Goal: Transaction & Acquisition: Obtain resource

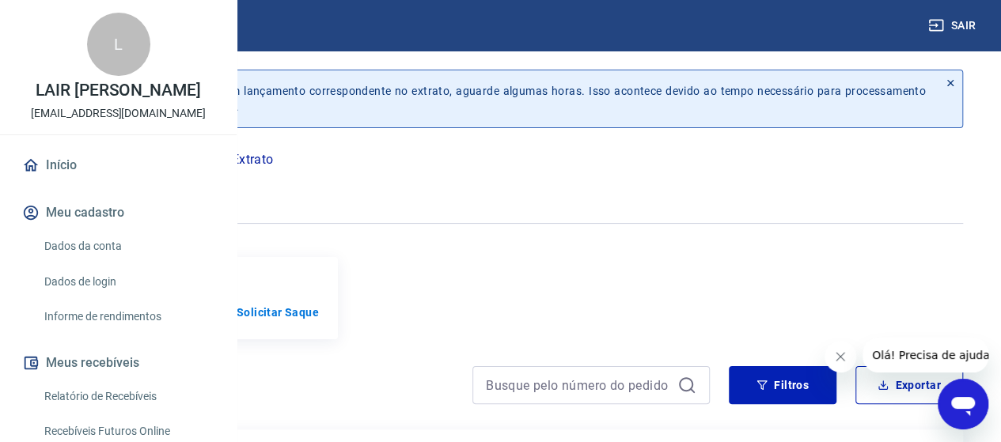
click at [127, 184] on icon "button" at bounding box center [117, 187] width 20 height 15
click at [319, 320] on p "Solicitar Saque" at bounding box center [278, 313] width 82 height 16
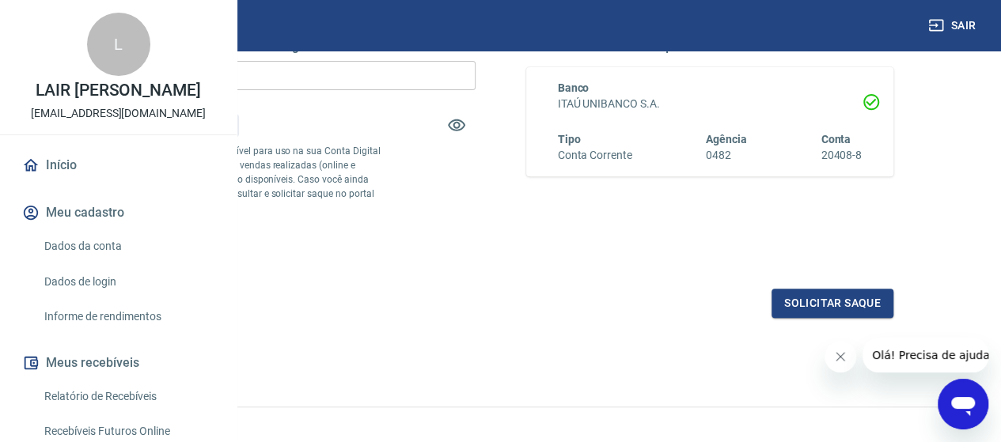
scroll to position [317, 0]
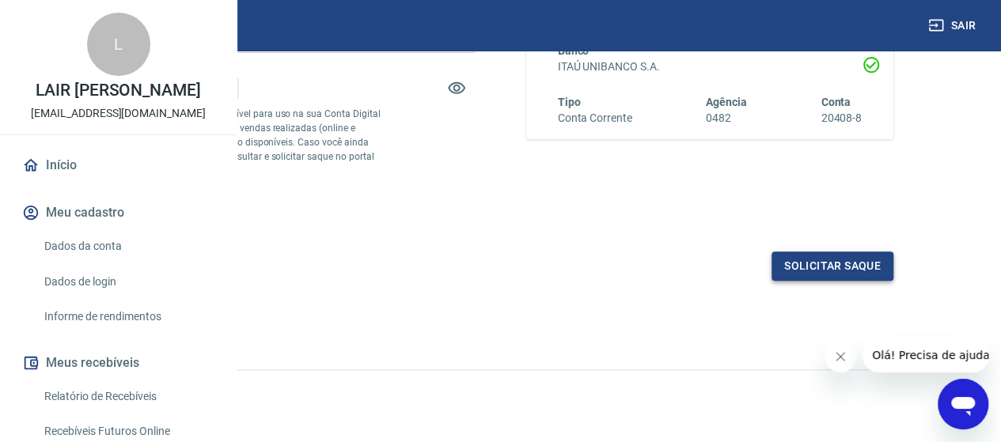
click at [789, 281] on button "Solicitar saque" at bounding box center [833, 266] width 122 height 29
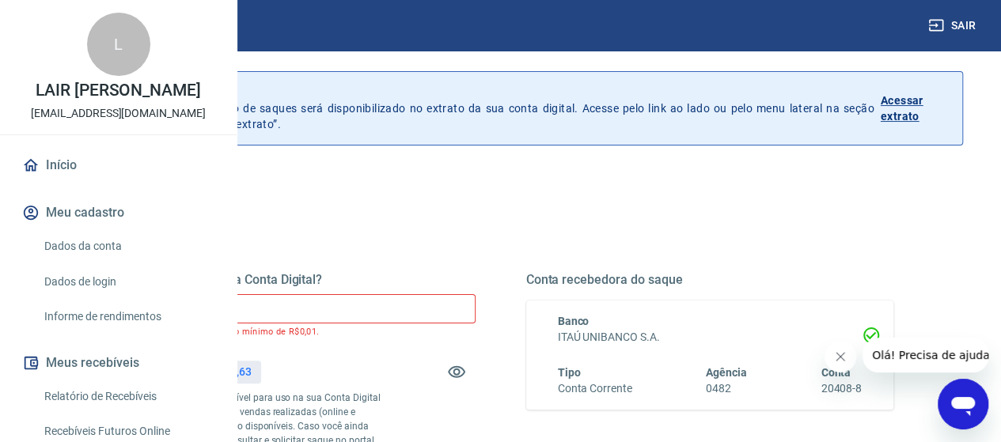
scroll to position [0, 0]
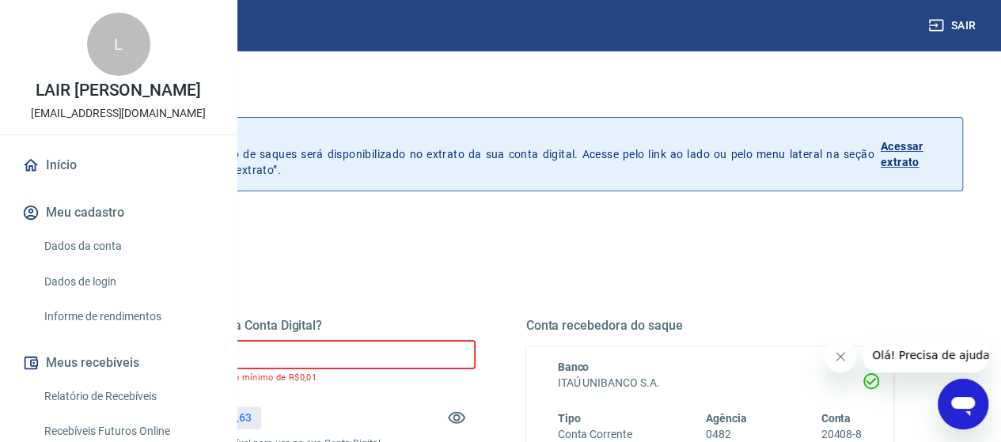
drag, startPoint x: 407, startPoint y: 351, endPoint x: 190, endPoint y: 357, distance: 216.9
click at [190, 357] on div "Sair L LAIR [PERSON_NAME] ASSIS [EMAIL_ADDRESS][DOMAIN_NAME] Início Meu cadastr…" at bounding box center [500, 221] width 1001 height 442
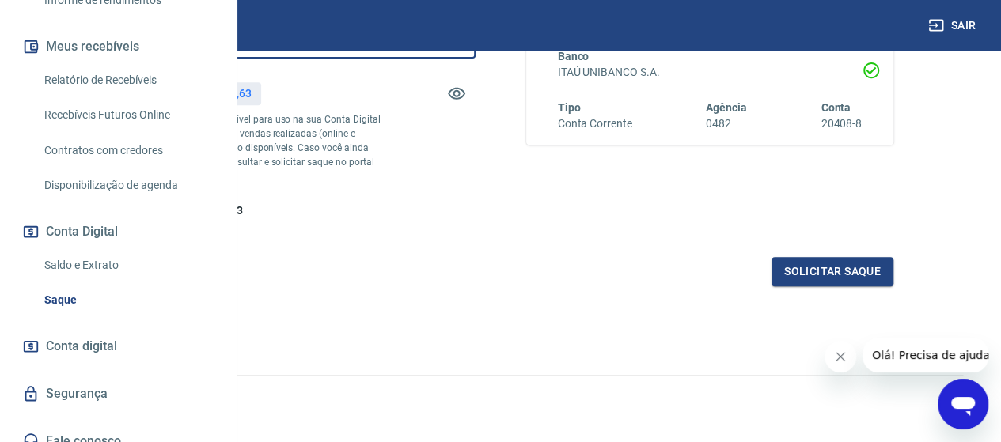
scroll to position [317, 0]
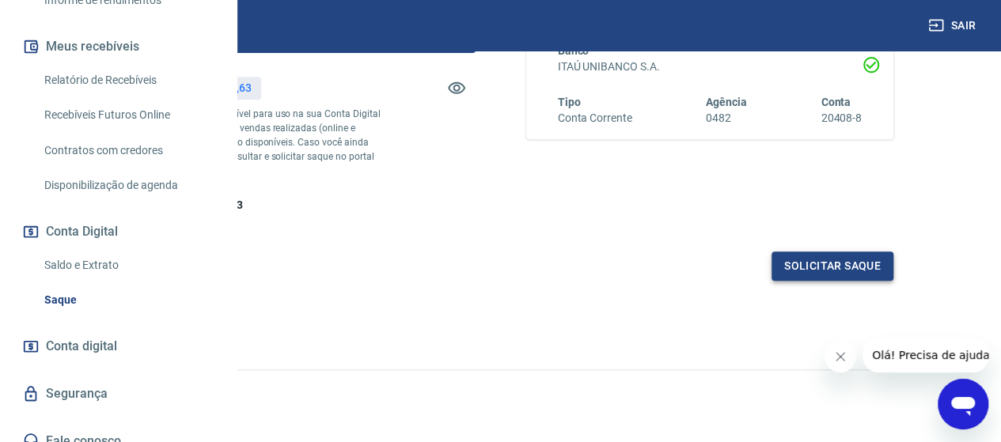
type input "R$ 7.400,00"
click at [807, 281] on button "Solicitar saque" at bounding box center [833, 266] width 122 height 29
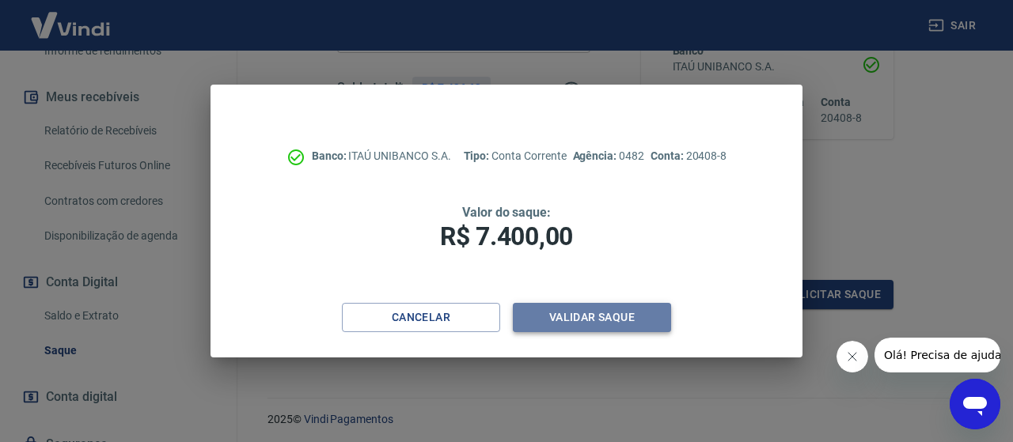
click at [633, 313] on button "Validar saque" at bounding box center [592, 317] width 158 height 29
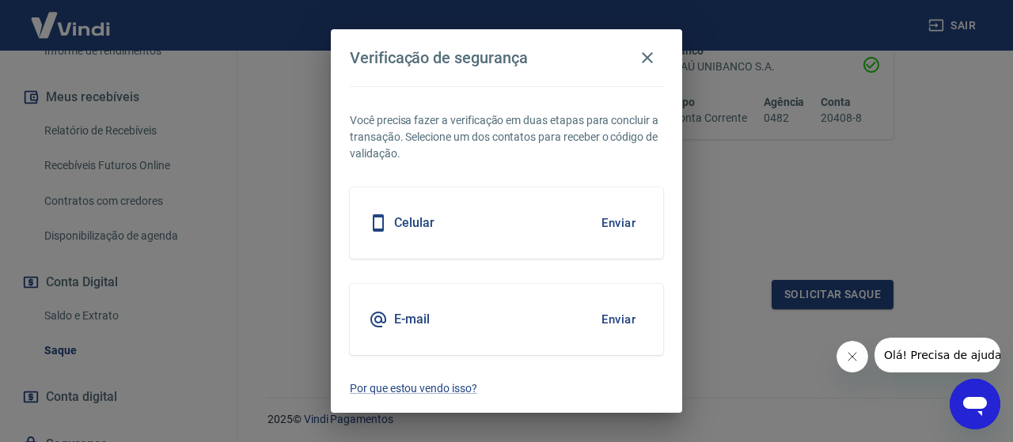
click at [614, 227] on button "Enviar" at bounding box center [618, 223] width 51 height 33
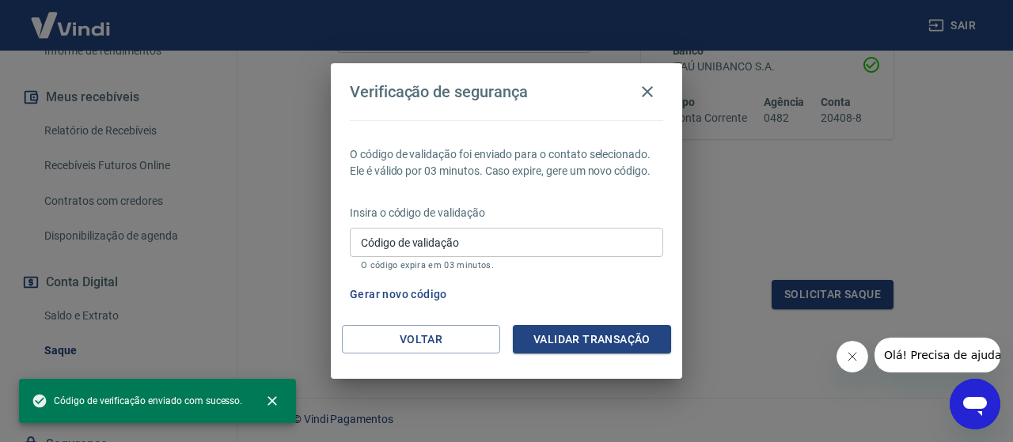
click at [584, 243] on input "Código de validação" at bounding box center [506, 242] width 313 height 29
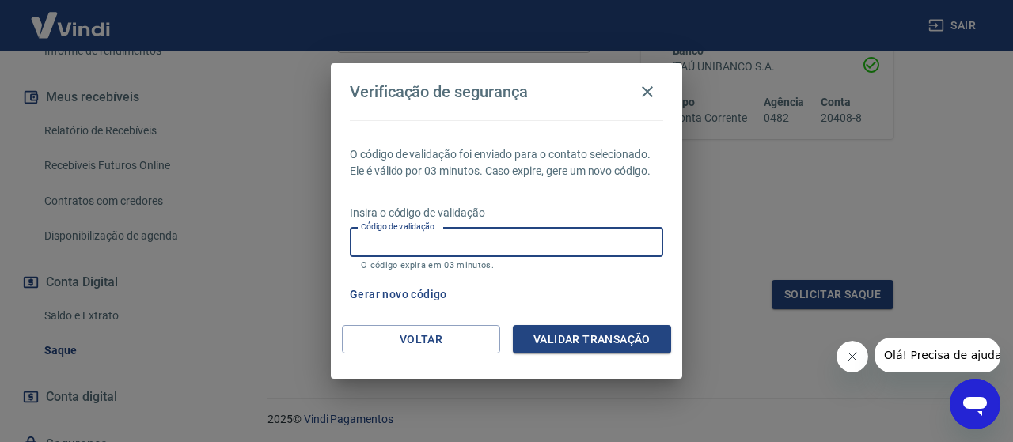
click at [510, 238] on input "Código de validação" at bounding box center [506, 242] width 313 height 29
click at [644, 89] on icon "button" at bounding box center [647, 91] width 11 height 11
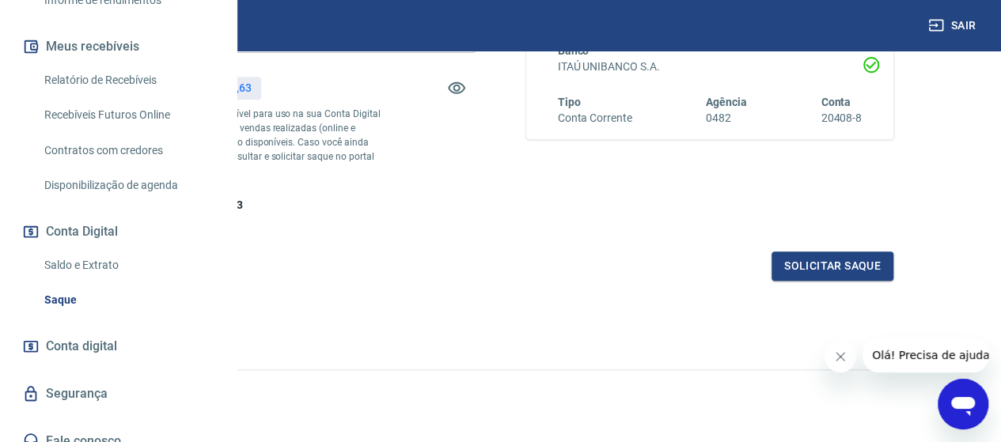
click at [933, 359] on span "Olá! Precisa de ajuda?" at bounding box center [933, 355] width 123 height 13
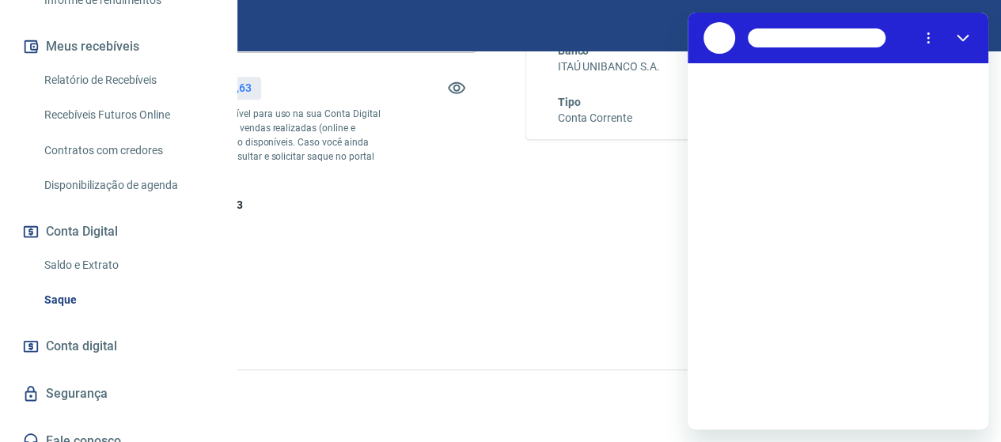
scroll to position [0, 0]
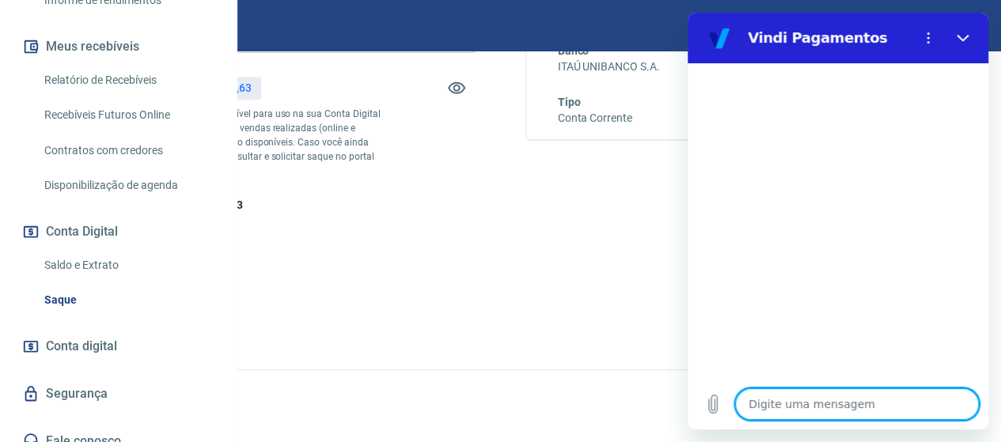
click at [840, 408] on textarea at bounding box center [857, 405] width 244 height 32
type textarea "o"
type textarea "x"
type textarea "ol"
type textarea "x"
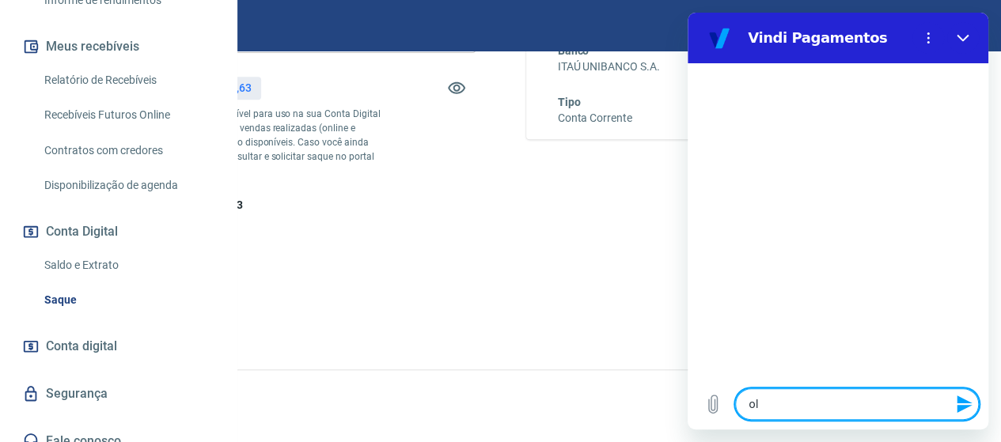
type textarea "ola"
type textarea "x"
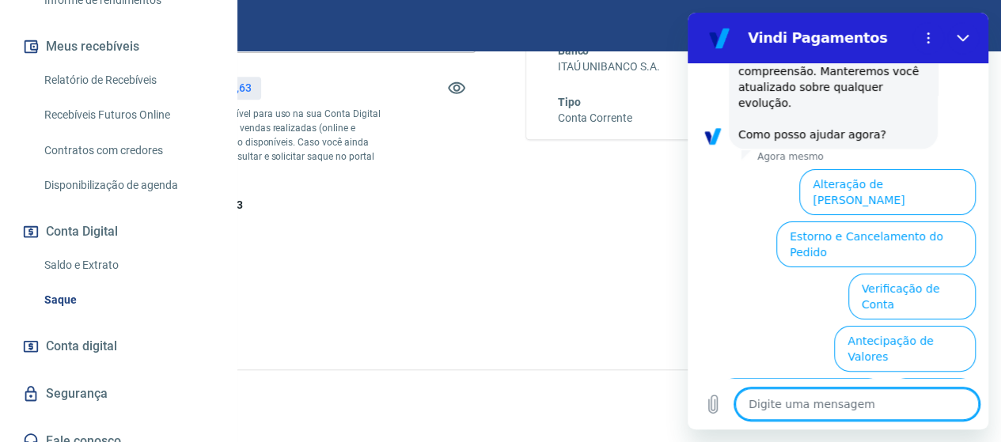
scroll to position [375, 0]
click at [880, 274] on button "Verificação de Conta" at bounding box center [911, 297] width 127 height 46
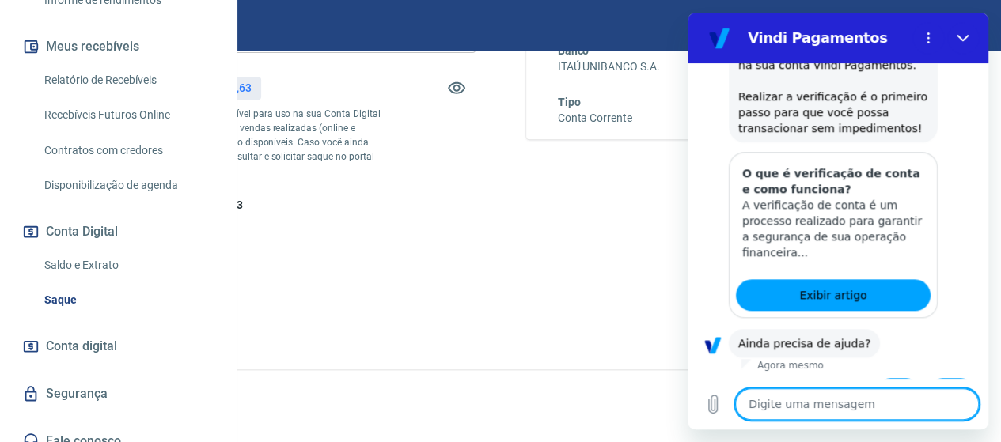
scroll to position [693, 0]
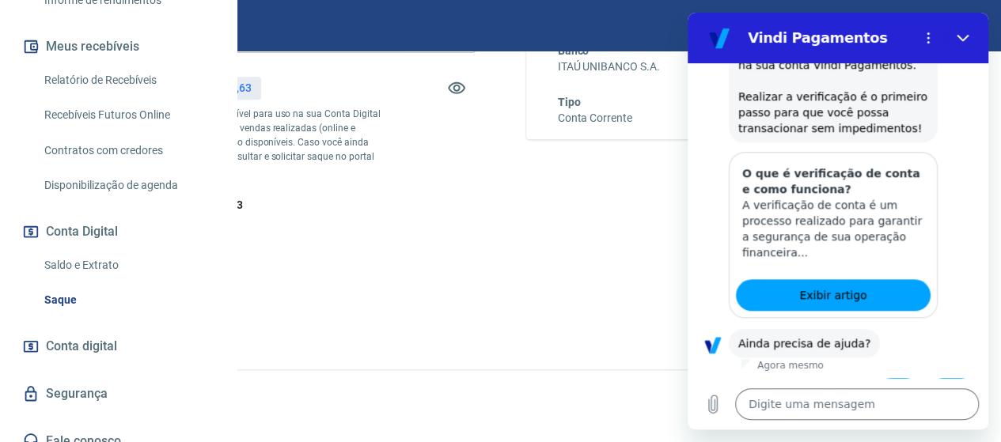
click at [885, 378] on button "Sim" at bounding box center [898, 393] width 46 height 30
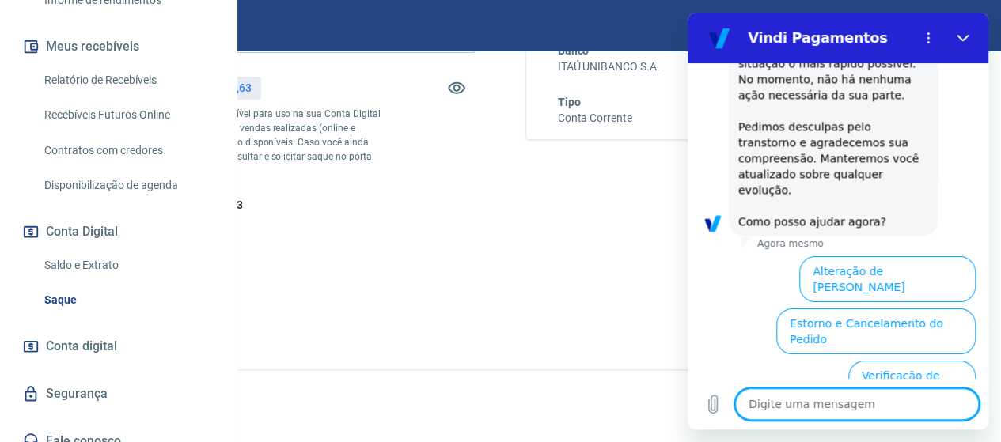
scroll to position [1308, 0]
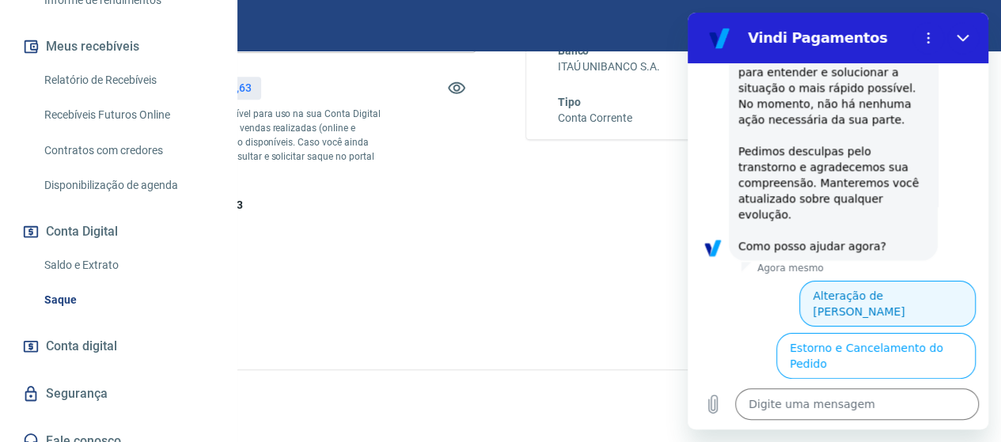
click at [863, 281] on button "Alteração de [PERSON_NAME]" at bounding box center [887, 304] width 176 height 46
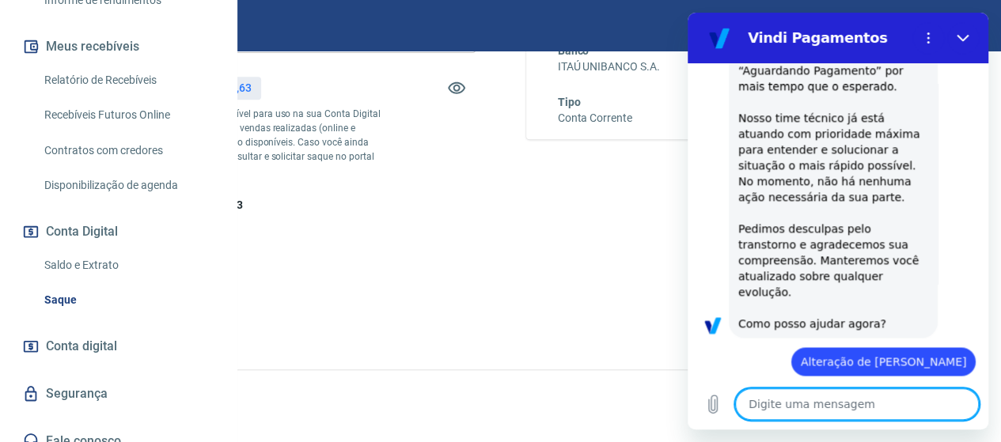
scroll to position [1377, 0]
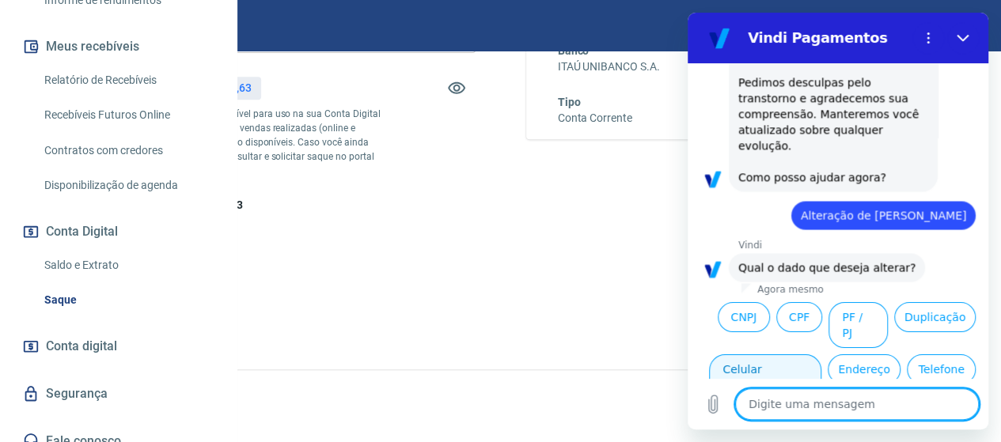
click at [816, 355] on button "Celular verificado" at bounding box center [765, 378] width 112 height 46
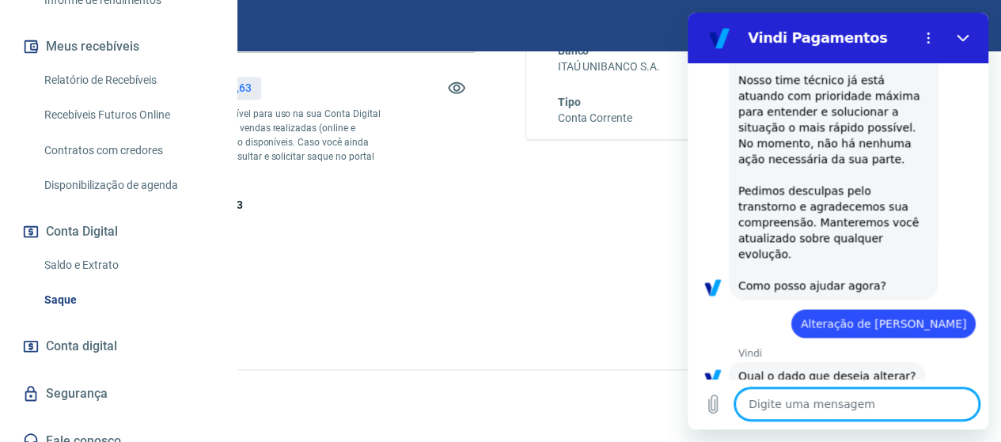
scroll to position [1272, 0]
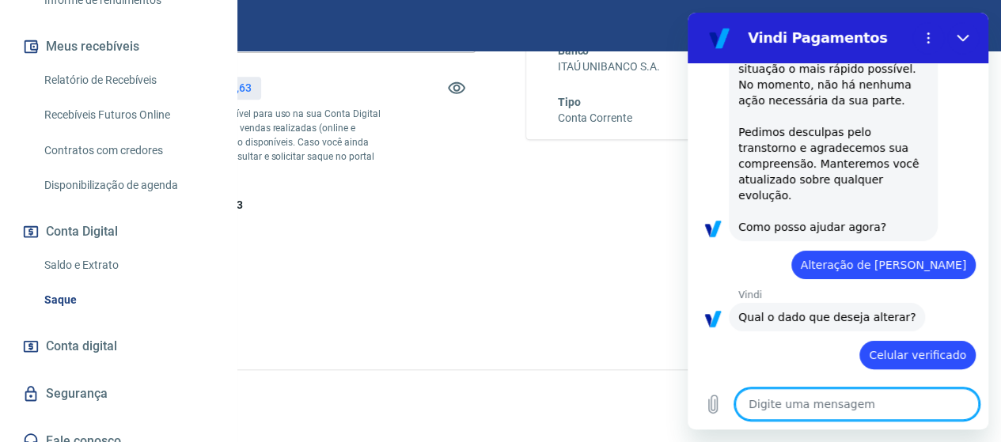
type textarea "x"
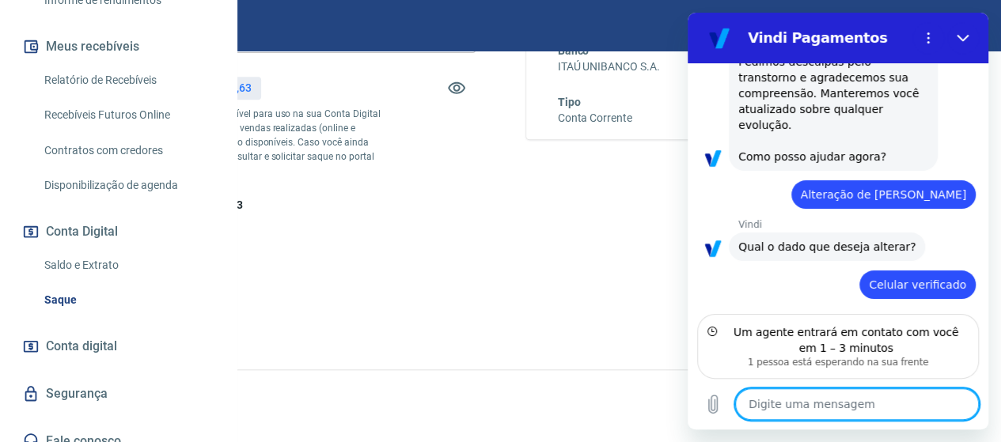
scroll to position [1397, 0]
click at [831, 404] on textarea at bounding box center [857, 405] width 244 height 32
type textarea "o"
type textarea "x"
type textarea "ok"
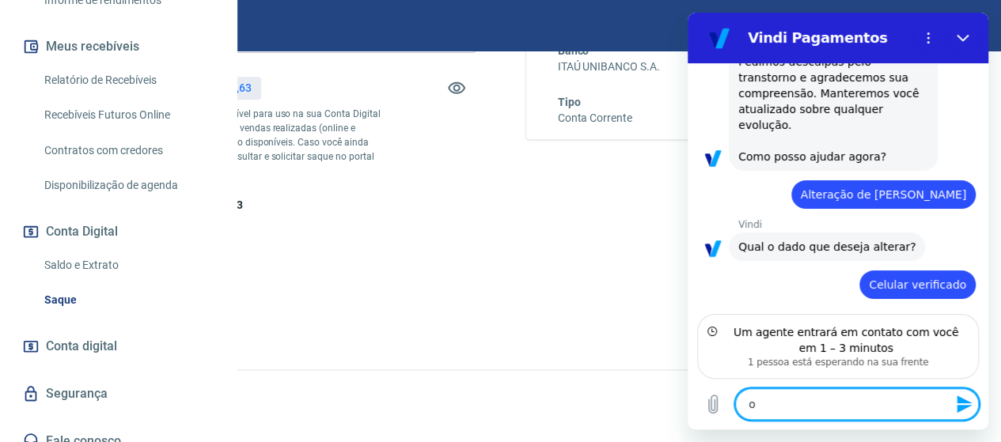
type textarea "x"
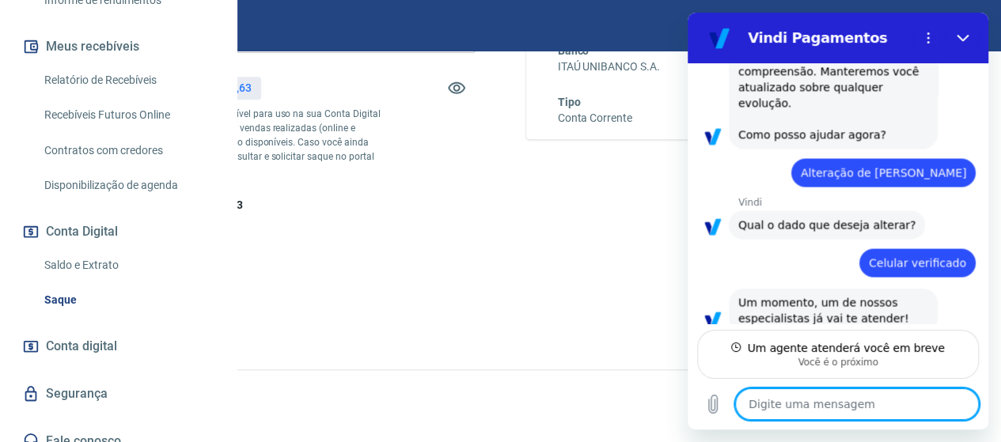
scroll to position [367, 0]
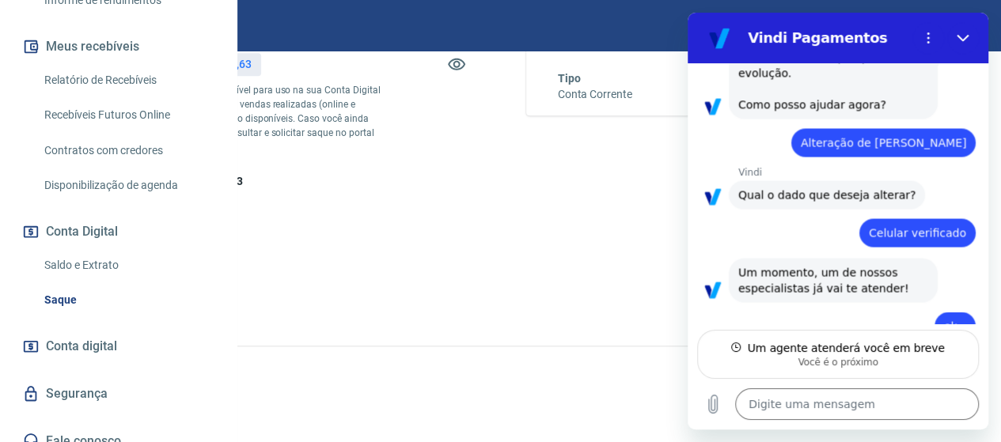
type textarea "x"
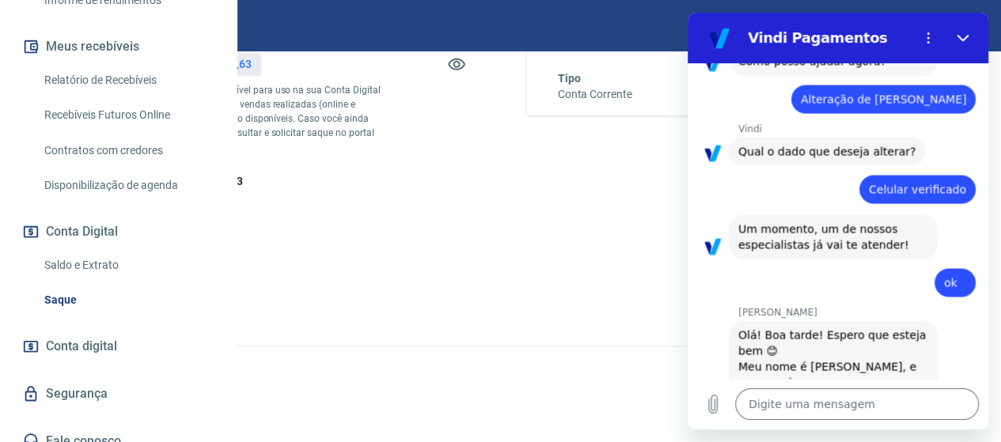
scroll to position [1496, 0]
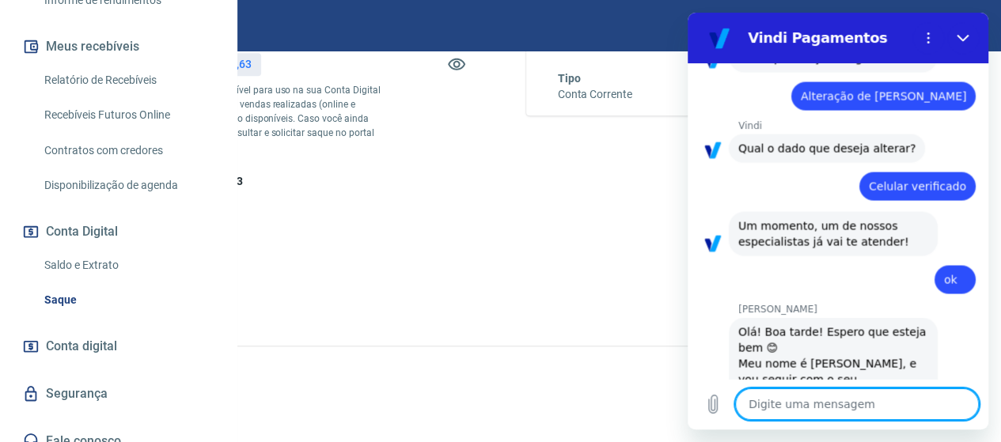
click at [775, 398] on textarea at bounding box center [857, 405] width 244 height 32
type textarea "l"
type textarea "x"
type textarea "la"
type textarea "x"
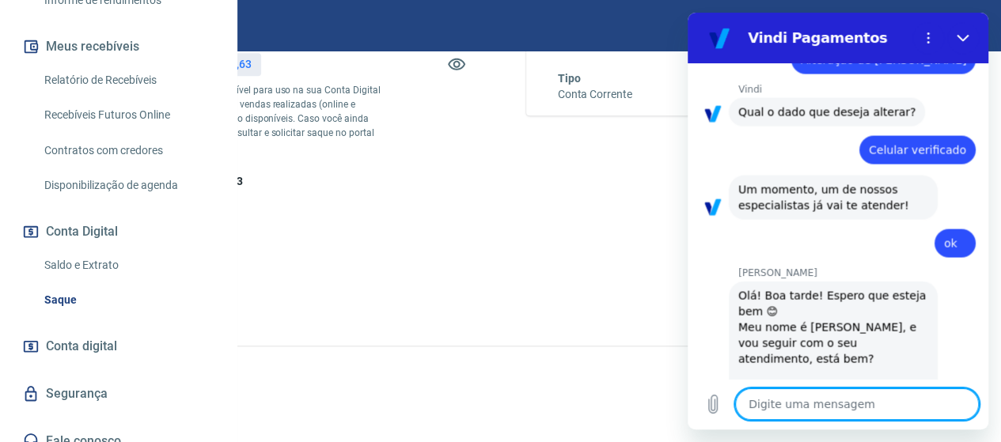
type textarea "x"
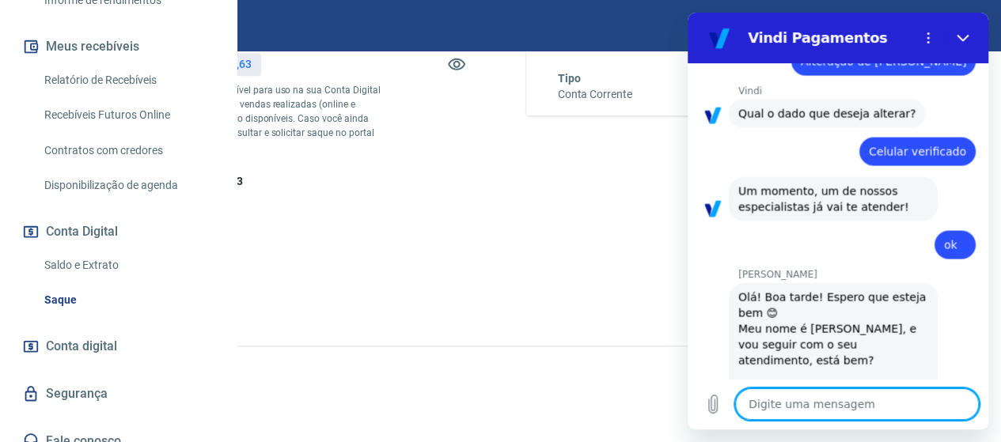
type textarea "v"
type textarea "x"
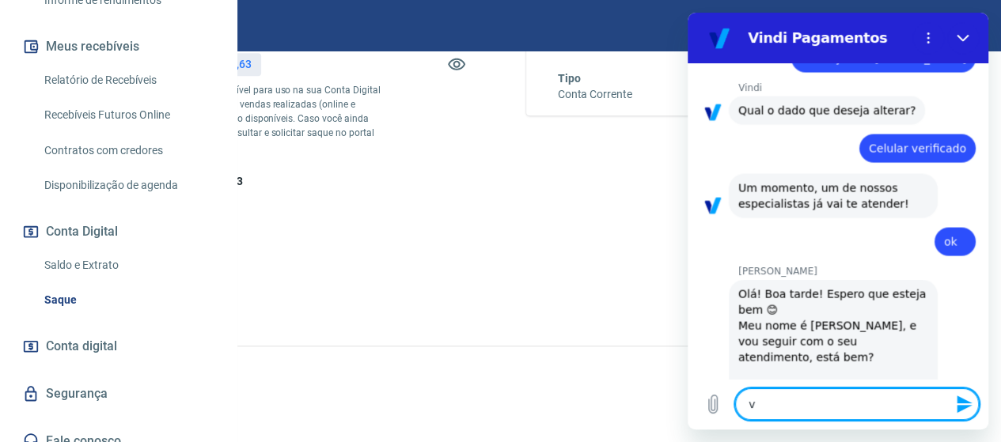
type textarea "vA"
type textarea "x"
type textarea "vAN"
type textarea "x"
type textarea "vANE"
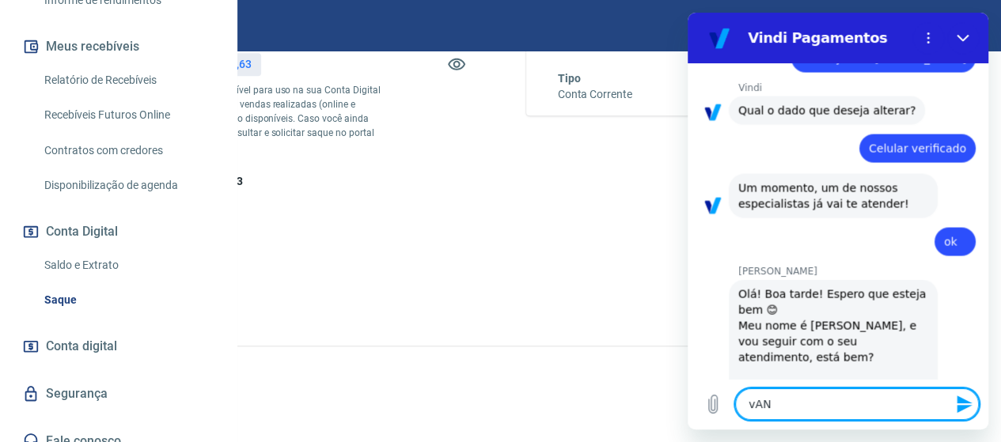
type textarea "x"
type textarea "vANES"
type textarea "x"
type textarea "vANE"
type textarea "x"
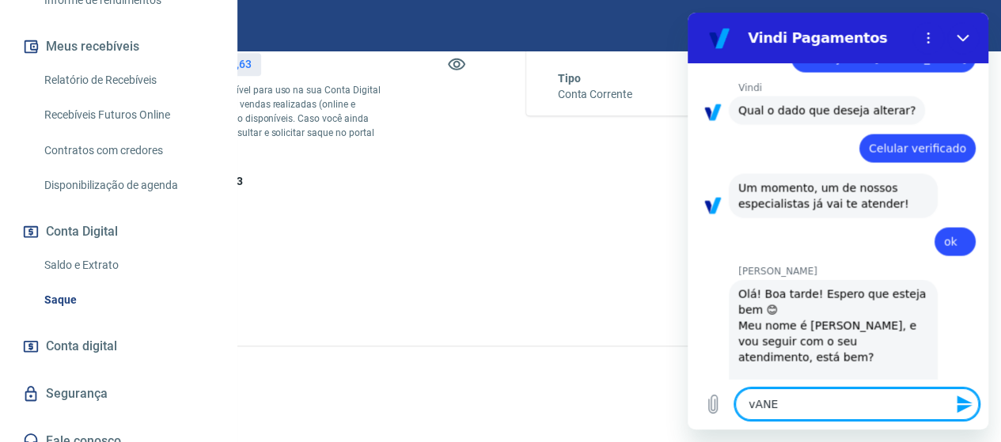
type textarea "vAN"
type textarea "x"
type textarea "vA"
type textarea "x"
type textarea "v"
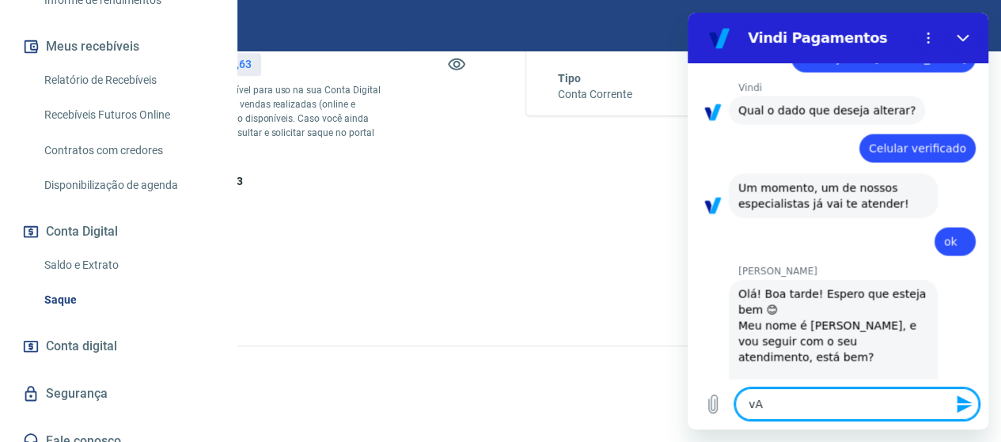
type textarea "x"
type textarea "V"
type textarea "x"
type textarea "Va"
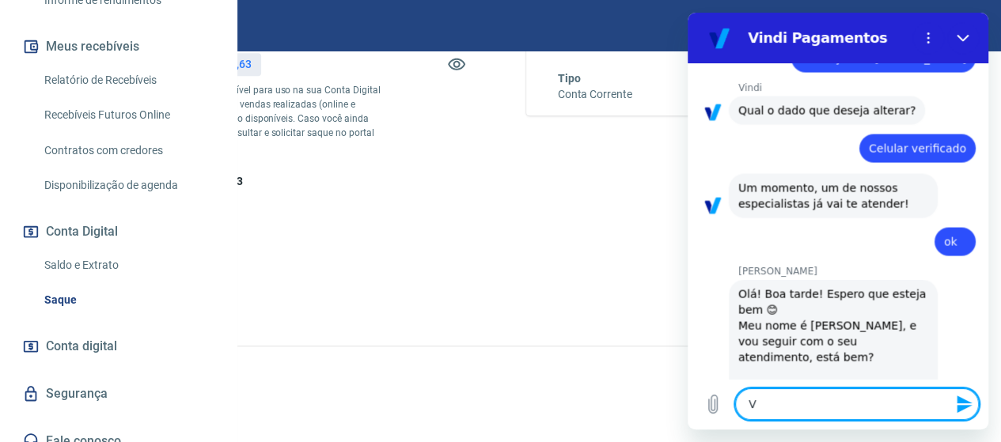
type textarea "x"
type textarea "VaN"
type textarea "x"
type textarea "VaNE"
type textarea "x"
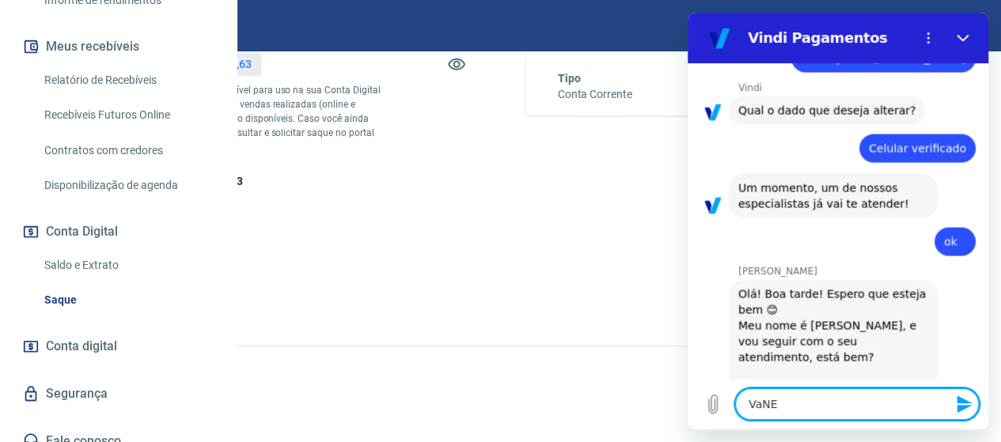
type textarea "VaNES"
type textarea "x"
type textarea "VaNESS"
type textarea "x"
type textarea "VaNESSA"
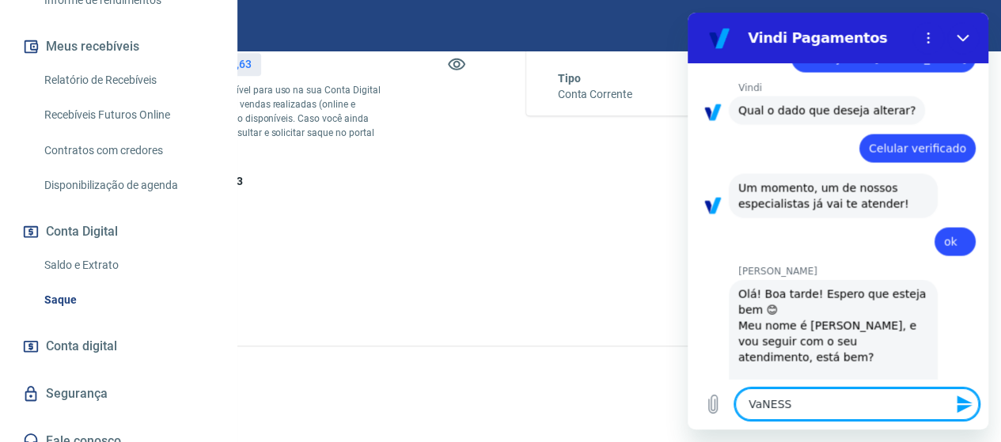
type textarea "x"
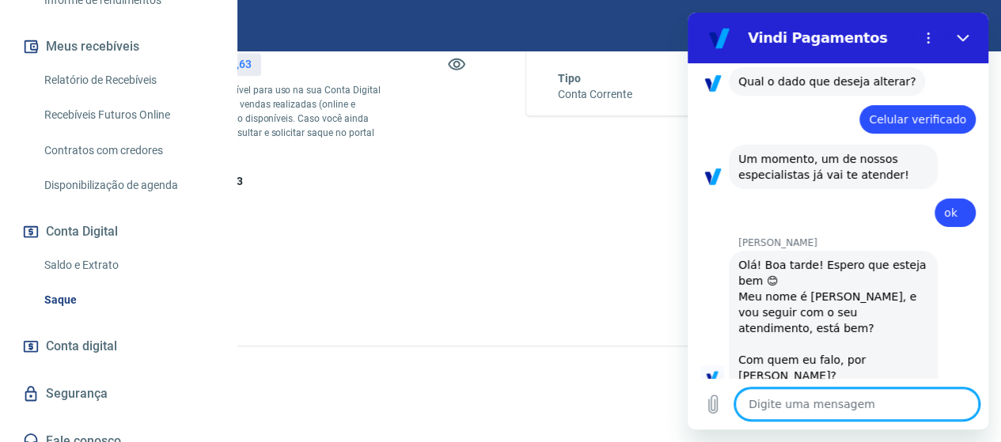
type textarea "x"
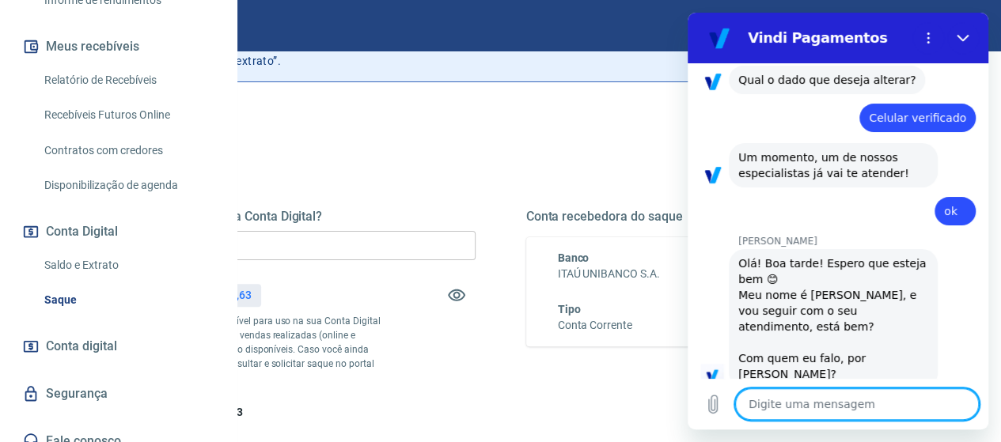
scroll to position [51, 0]
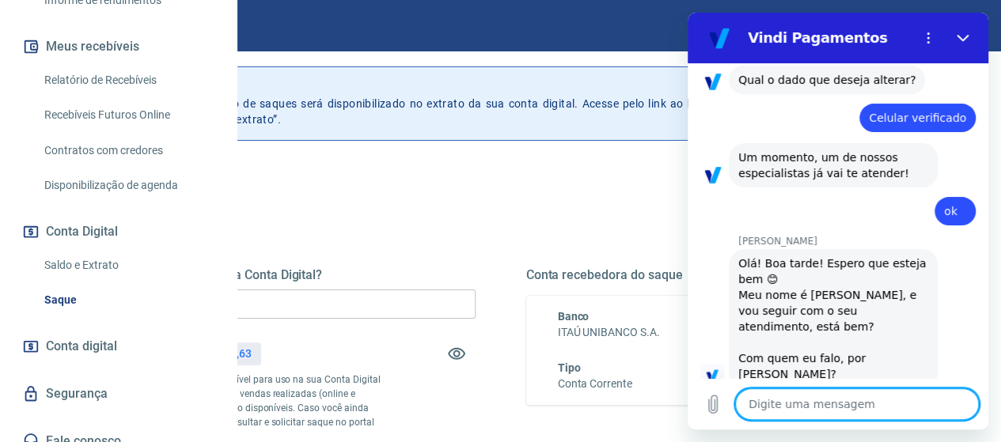
click at [814, 411] on textarea at bounding box center [857, 405] width 244 height 32
type textarea "E"
type textarea "x"
type textarea "ES"
type textarea "x"
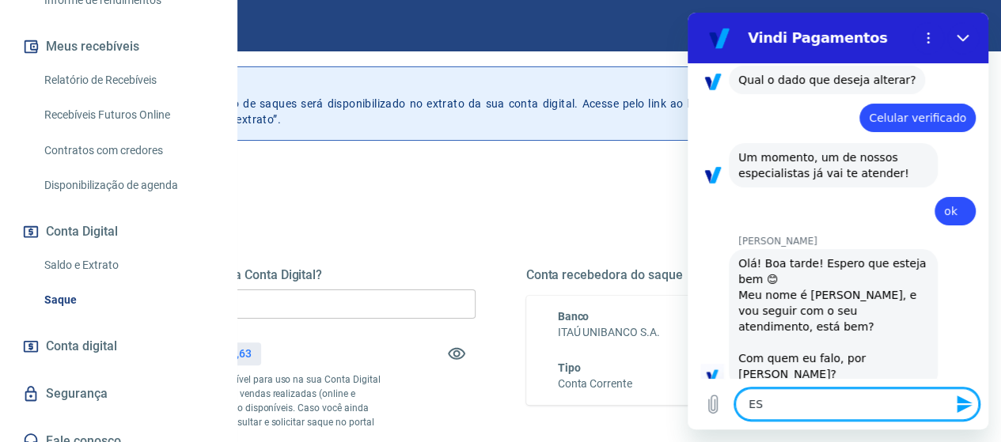
type textarea "EST"
type textarea "x"
type textarea "ESTO"
type textarea "x"
type textarea "ESTOU"
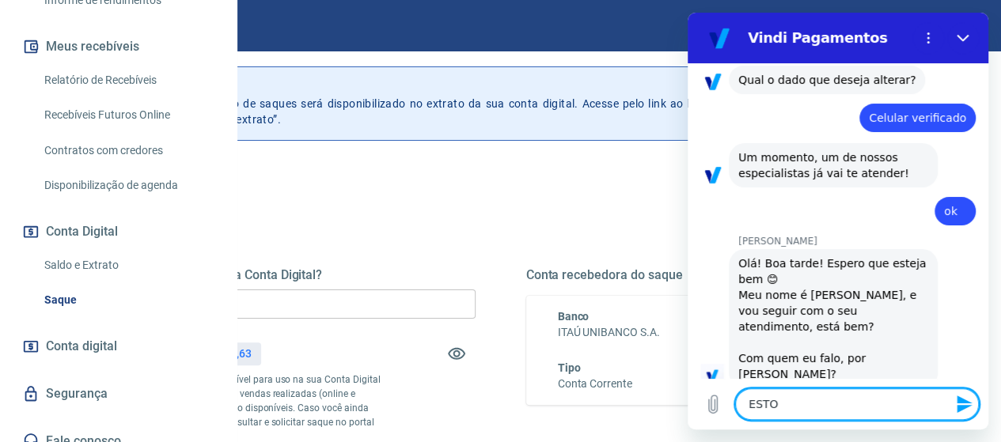
type textarea "x"
type textarea "ESTOU"
type textarea "x"
type textarea "ESTOU T"
type textarea "x"
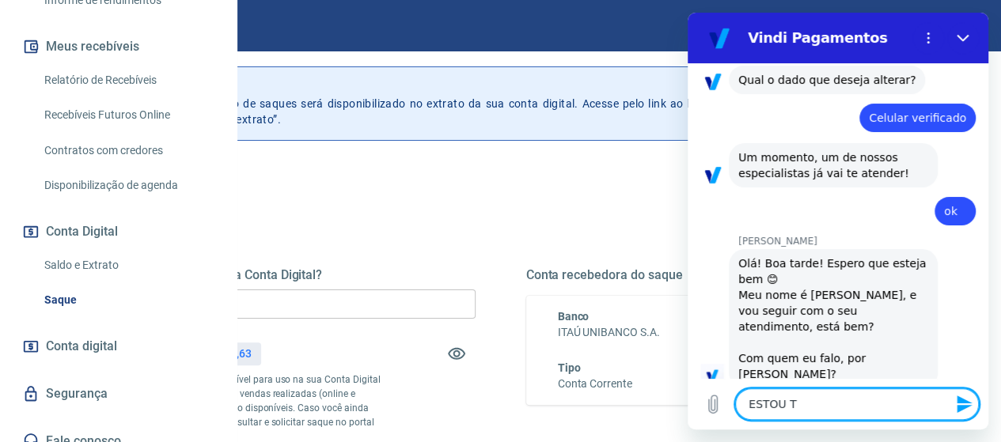
type textarea "ESTOU TE"
type textarea "x"
type textarea "ESTOU TEN"
type textarea "x"
type textarea "ESTOU TENT"
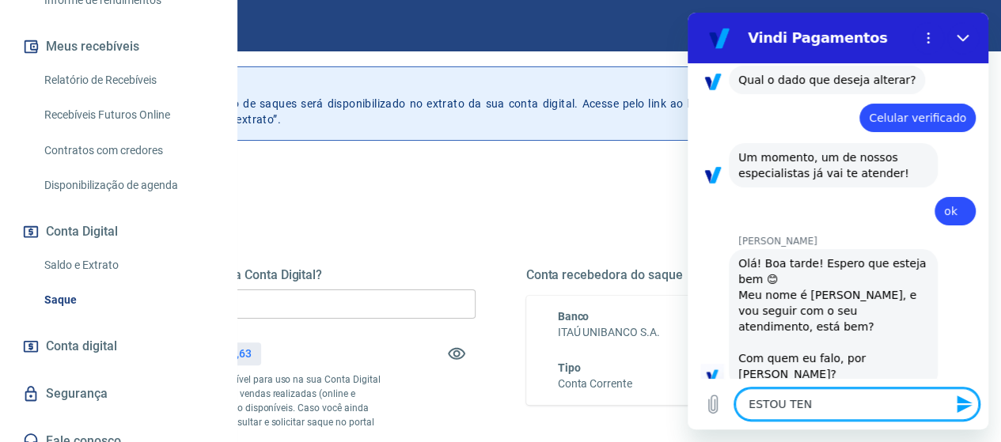
type textarea "x"
type textarea "ESTOU TENTA"
type textarea "x"
type textarea "ESTOU TENTAN"
type textarea "x"
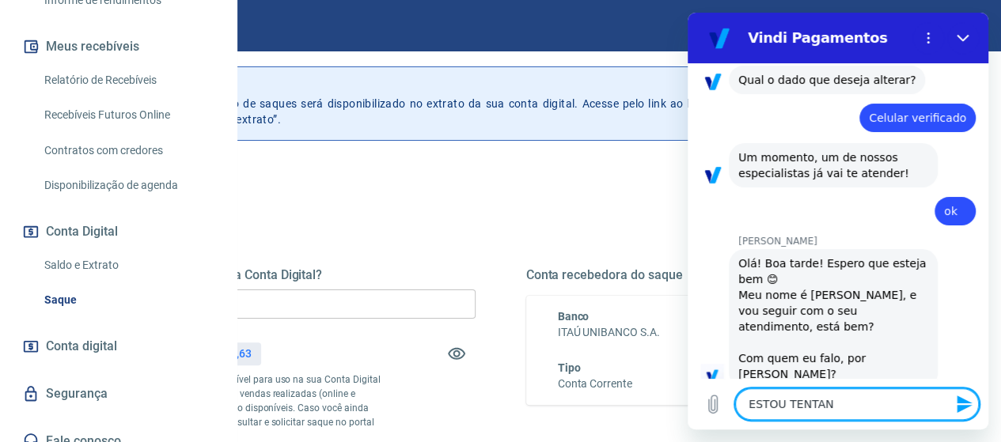
type textarea "ESTOU TENTAND"
type textarea "x"
type textarea "ESTOU TENTANDO"
type textarea "x"
type textarea "ESTOU TENTANDO"
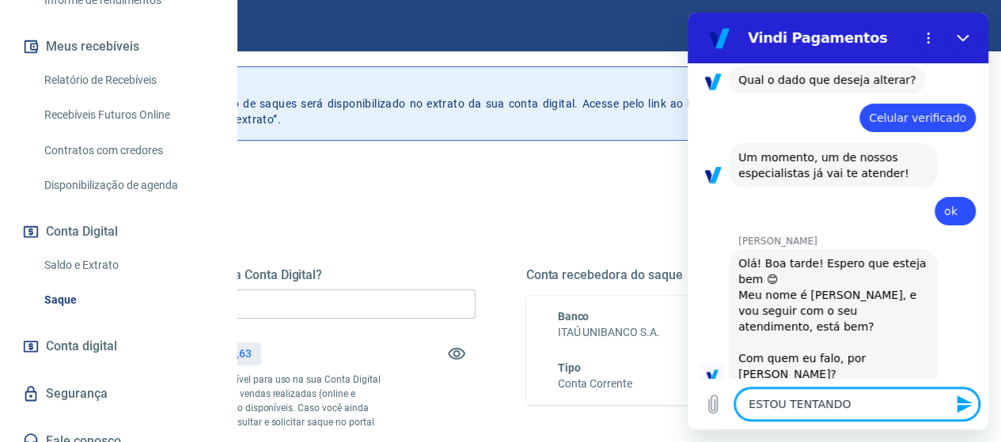
type textarea "x"
type textarea "ESTOU TENTANDO F"
type textarea "x"
type textarea "ESTOU TENTANDO FA"
type textarea "x"
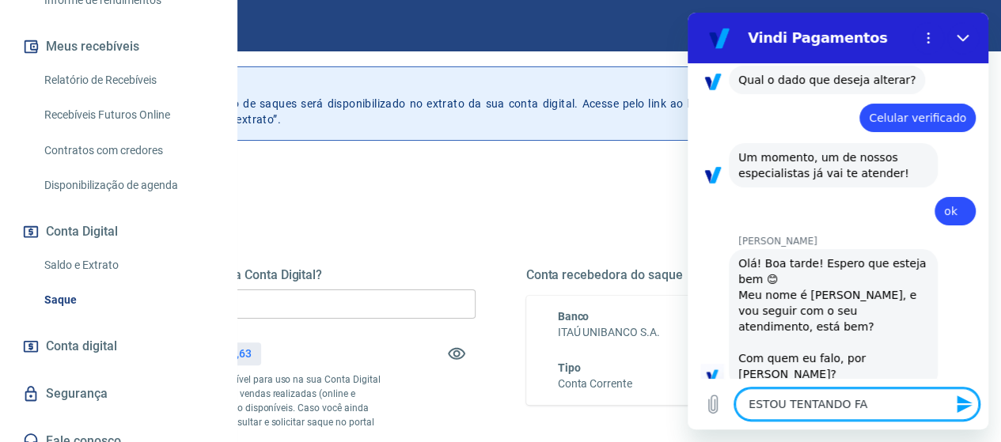
type textarea "ESTOU TENTANDO FAZ"
type textarea "x"
type textarea "ESTOU TENTANDO FAZE"
type textarea "x"
type textarea "ESTOU TENTANDO FAZER"
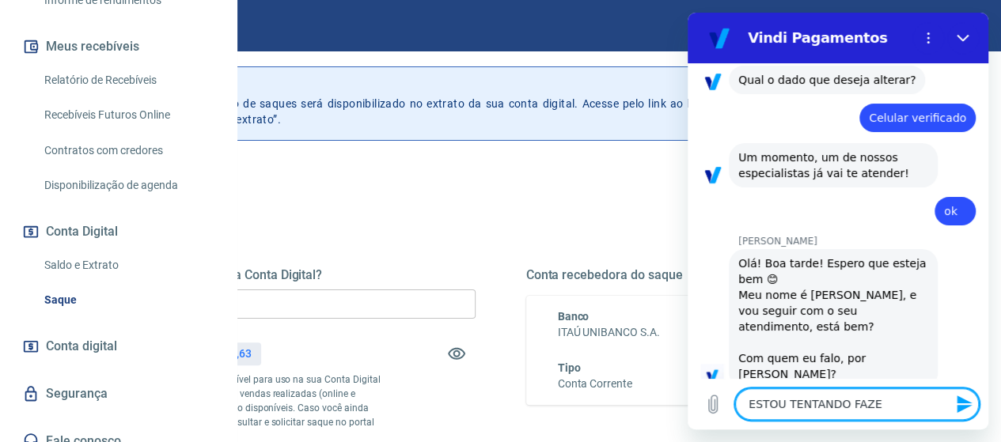
type textarea "x"
type textarea "ESTOU TENTANDO FAZER"
type textarea "x"
type textarea "ESTOU TENTANDO FAZER U"
type textarea "x"
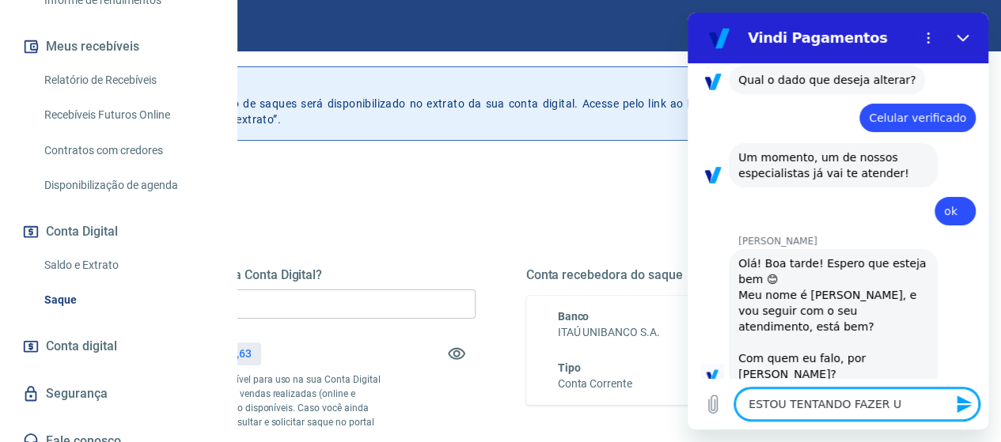
type textarea "ESTOU TENTANDO FAZER UM"
type textarea "x"
type textarea "ESTOU TENTANDO FAZER UM"
type textarea "x"
type textarea "ESTOU TENTANDO FAZER UM R"
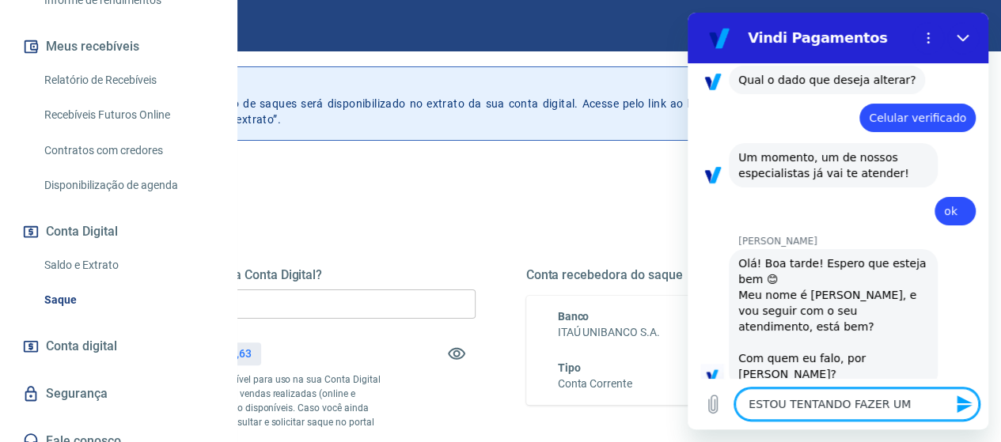
type textarea "x"
type textarea "ESTOU TENTANDO FAZER UM RE"
type textarea "x"
type textarea "ESTOU TENTANDO FAZER UM RES"
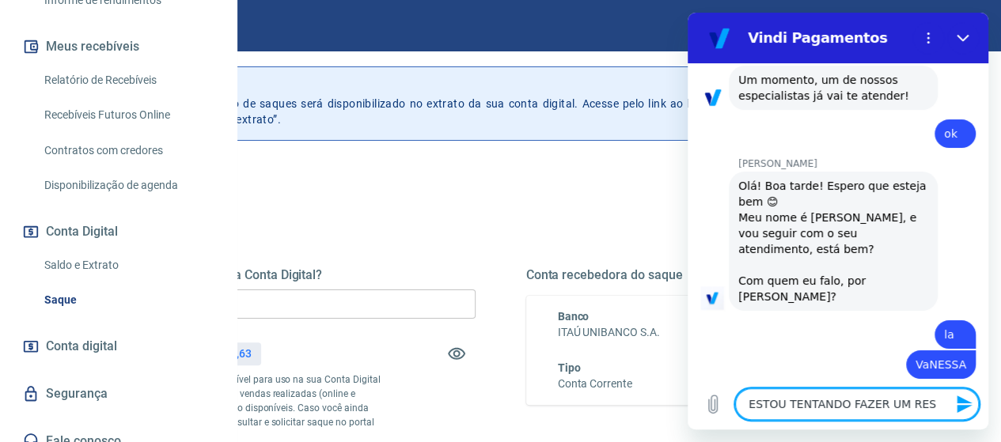
scroll to position [1640, 0]
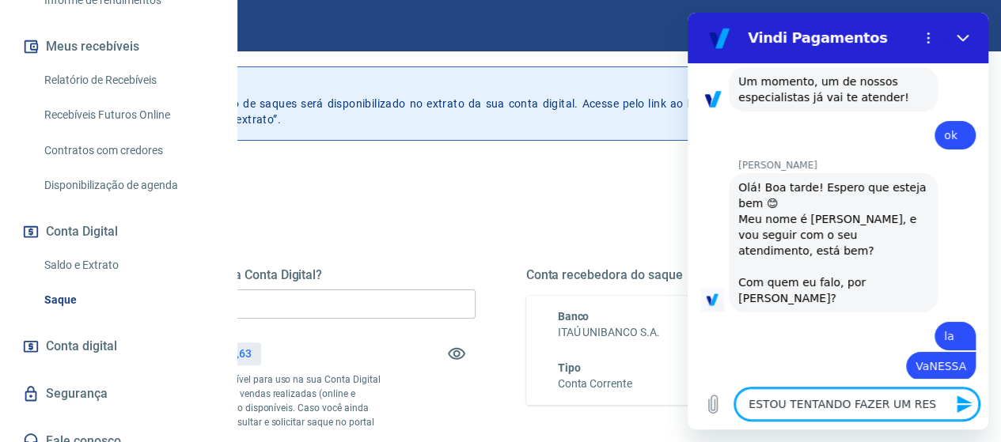
type textarea "x"
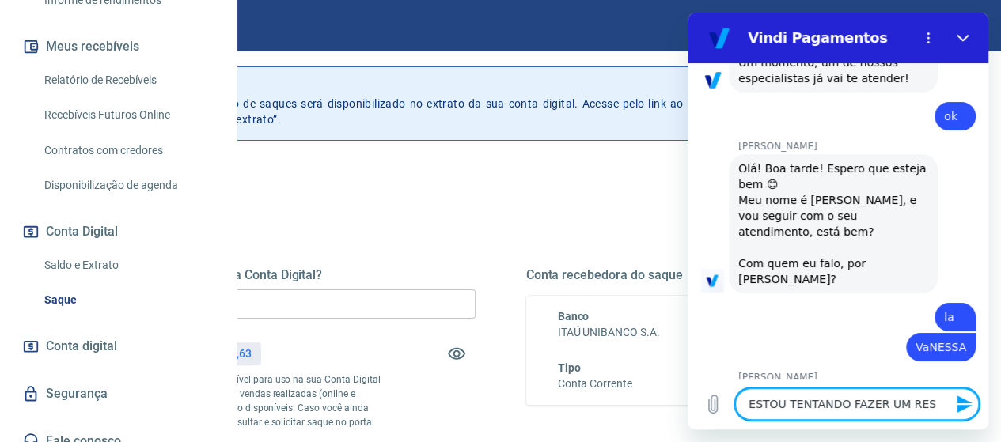
scroll to position [1663, 0]
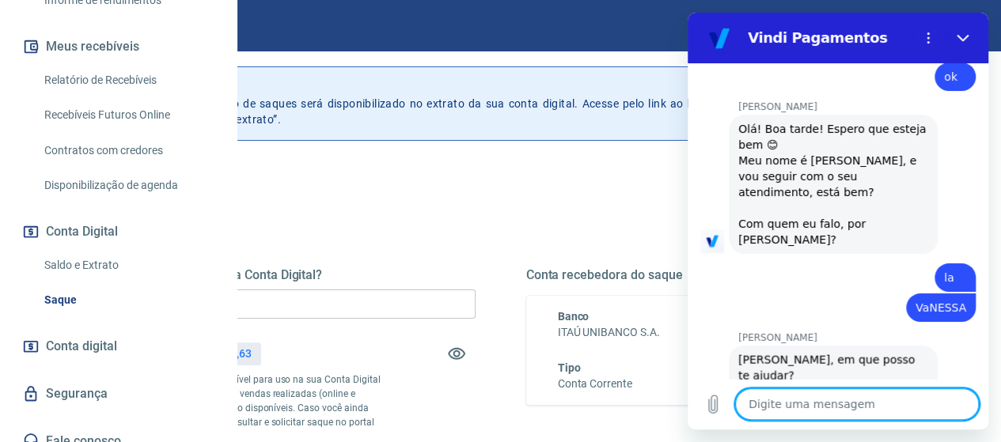
type textarea "x"
click at [850, 396] on textarea at bounding box center [857, 405] width 244 height 32
type textarea "R"
type textarea "x"
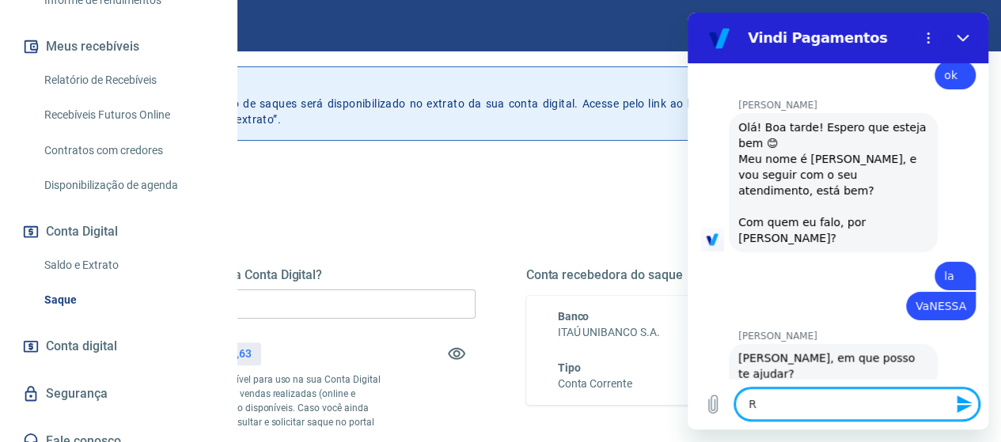
type textarea "RE"
type textarea "x"
type textarea "RES"
type textarea "x"
type textarea "RESD"
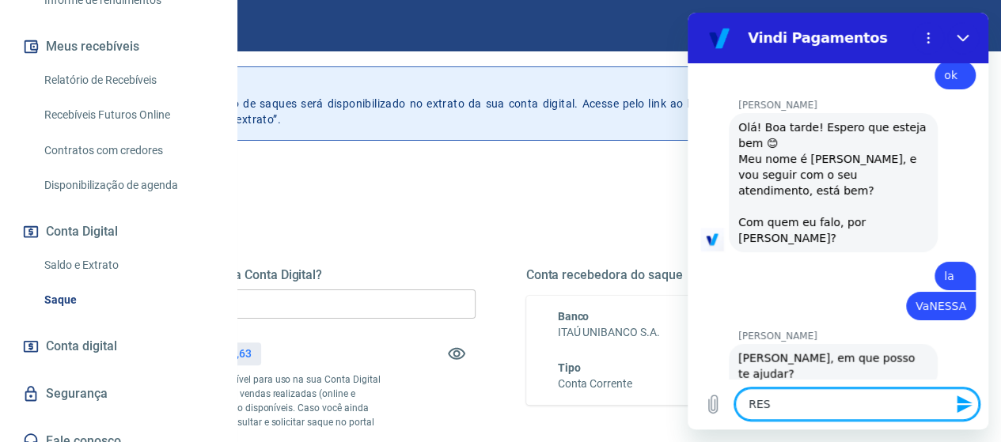
type textarea "x"
type textarea "RESDG"
type textarea "x"
type textarea "RESD"
type textarea "x"
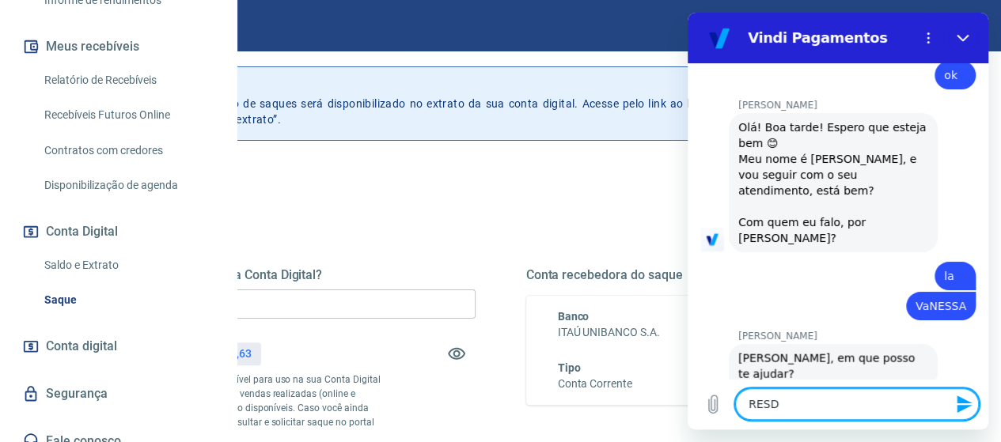
type textarea "RES"
type textarea "x"
type textarea "RESG"
type textarea "x"
type textarea "RESGA"
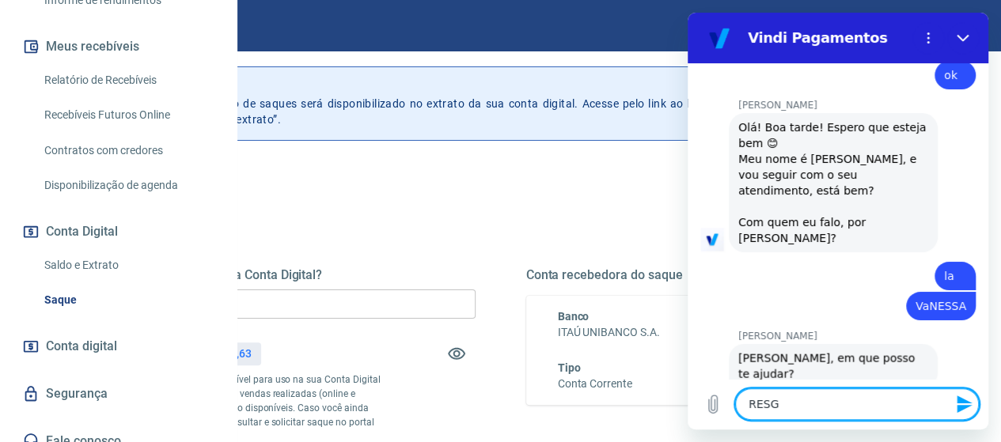
type textarea "x"
type textarea "RESGAT"
type textarea "x"
type textarea "RESGATE"
type textarea "x"
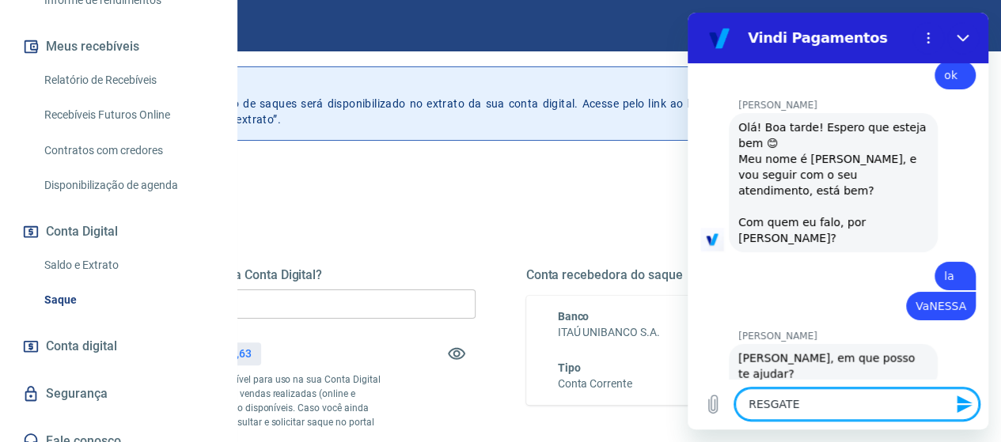
type textarea "RESGATE"
type textarea "x"
type textarea "RESGATE D"
type textarea "x"
type textarea "RESGATE DA"
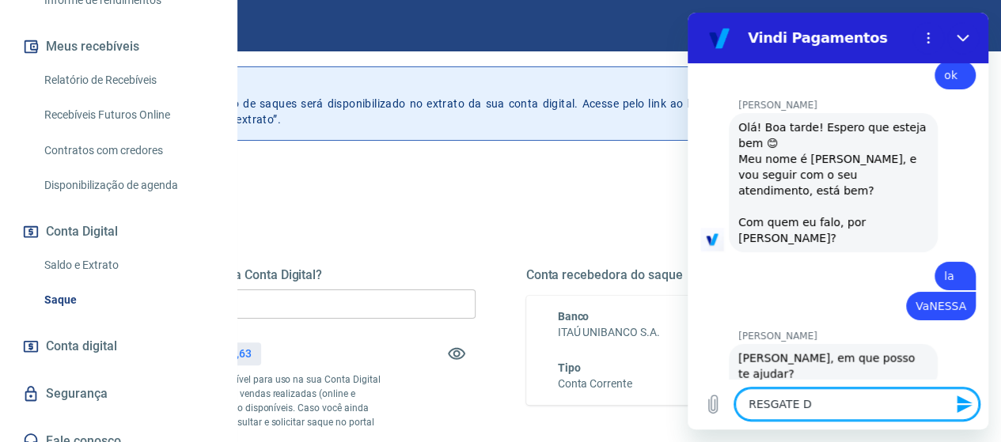
type textarea "x"
type textarea "RESGATE DA"
type textarea "x"
type textarea "RESGATE DA C"
type textarea "x"
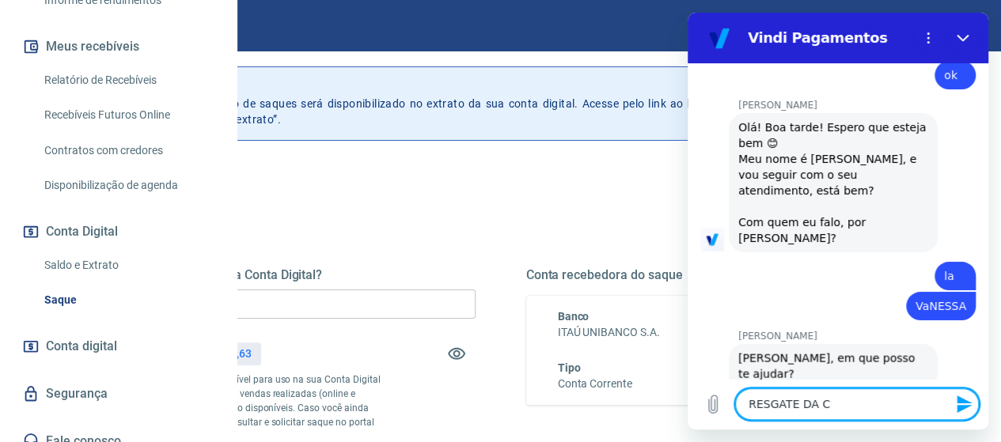
type textarea "RESGATE DA CO"
type textarea "x"
type textarea "RESGATE DA CON"
type textarea "x"
type textarea "RESGATE DA CONT"
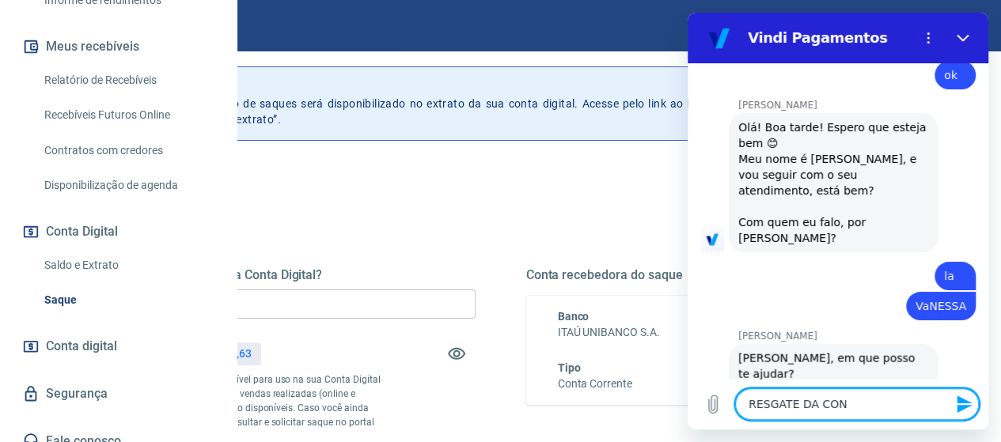
type textarea "x"
type textarea "RESGATE DA CONTA"
type textarea "x"
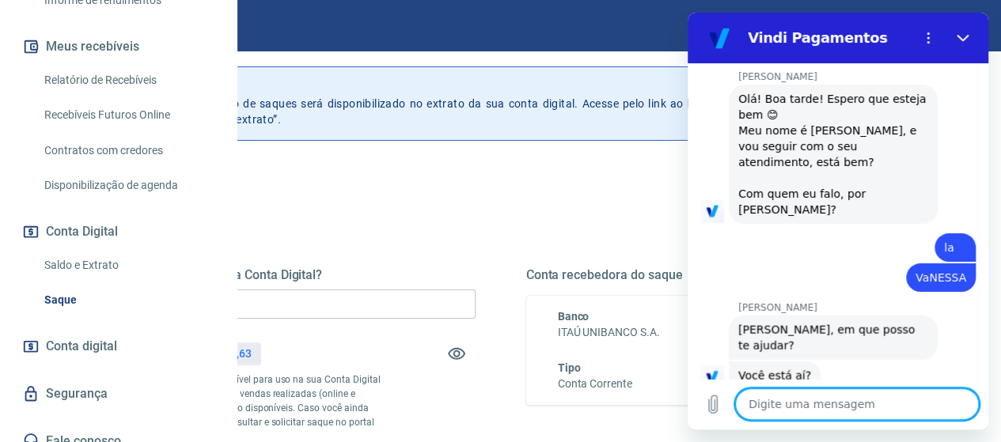
type textarea "x"
type textarea "M"
type textarea "x"
type textarea "MA"
type textarea "x"
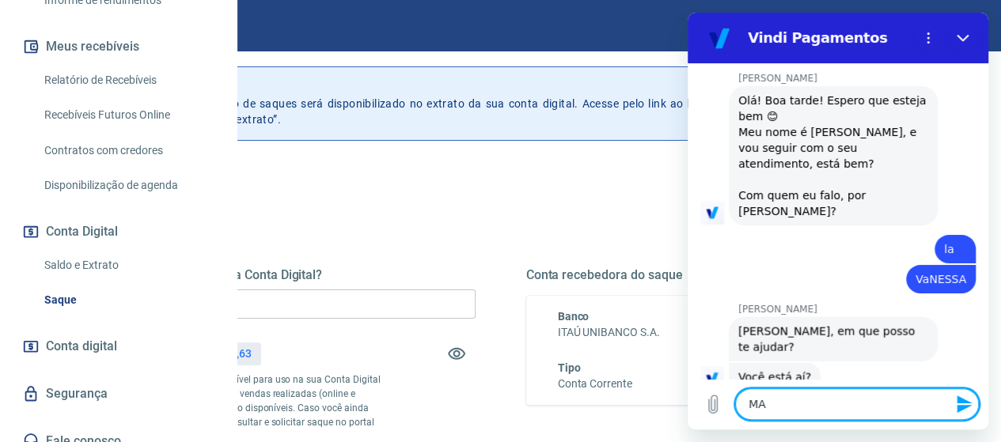
scroll to position [1731, 0]
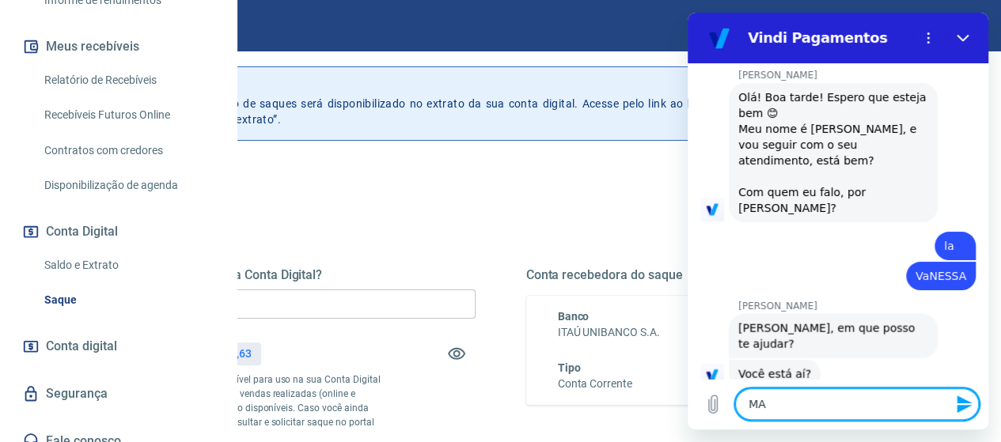
type textarea "MAS"
type textarea "x"
type textarea "MAS"
type textarea "x"
type textarea "MAS N"
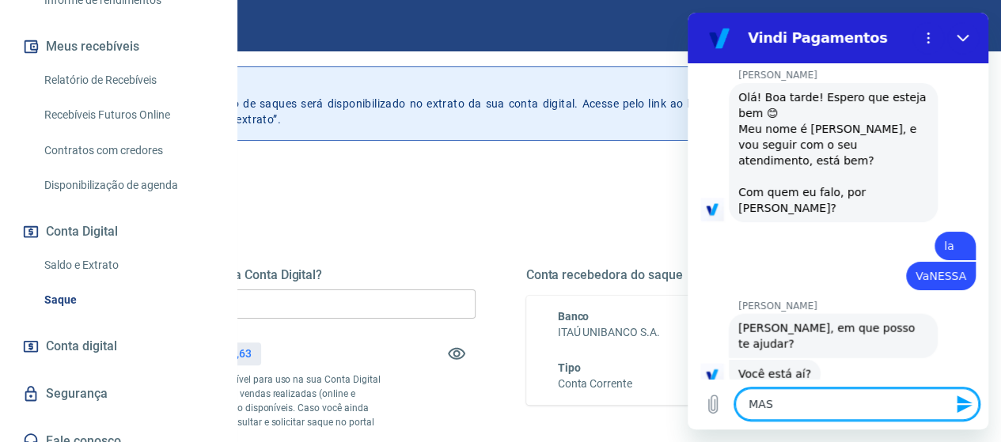
type textarea "x"
type textarea "MAS NÃ"
type textarea "x"
type textarea "MAS NÃO"
type textarea "x"
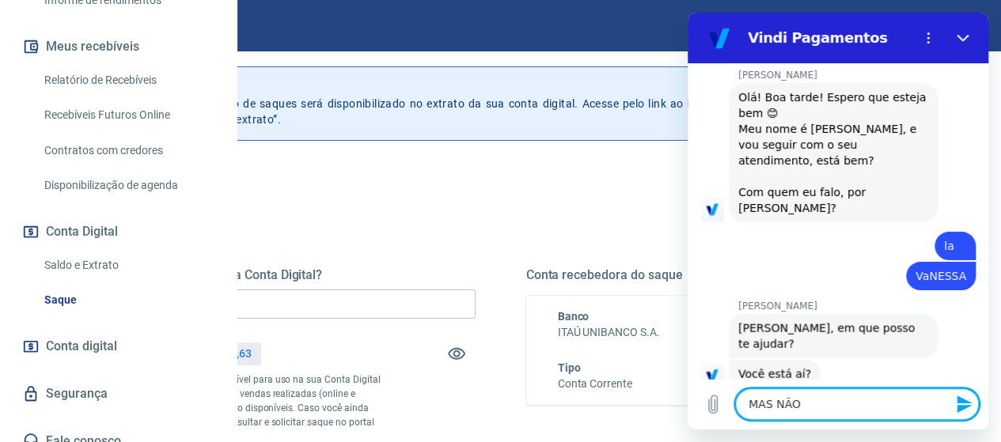
type textarea "MAS NÃO"
type textarea "x"
type textarea "MAS NÃO C"
type textarea "x"
type textarea "MAS NÃO CH"
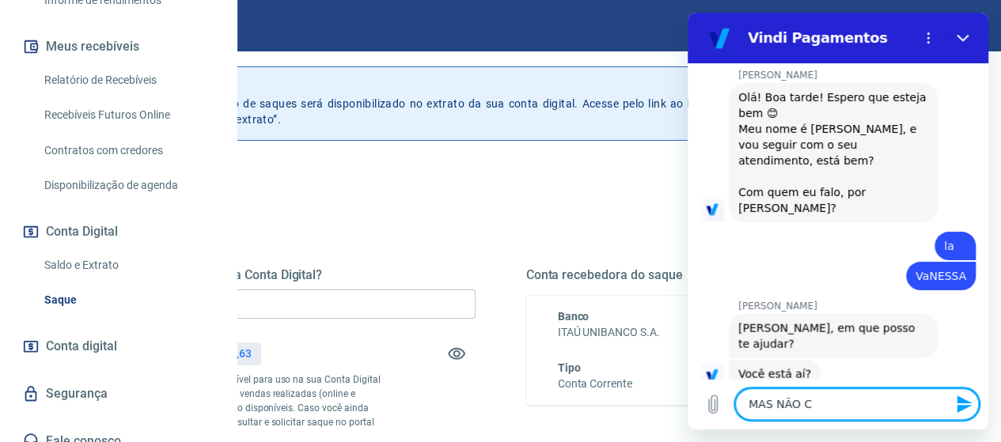
type textarea "x"
type textarea "MAS NÃO CHE"
type textarea "x"
type textarea "MAS NÃO CHEG"
type textarea "x"
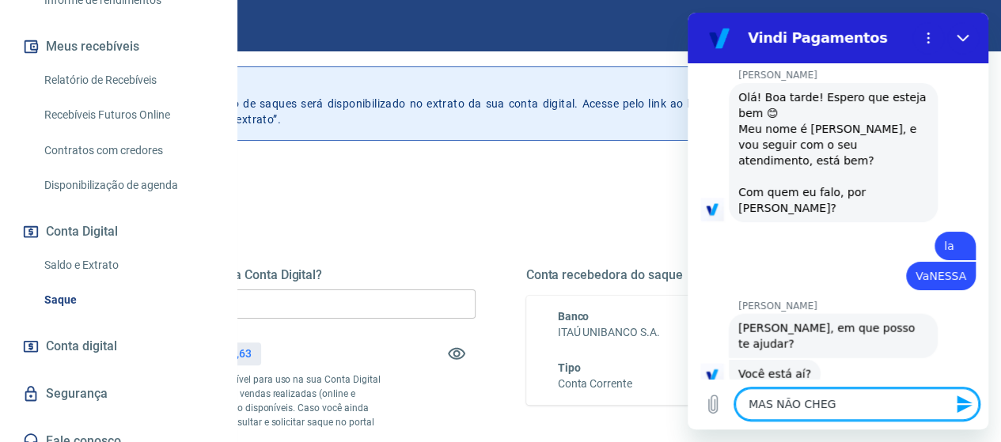
type textarea "MAS NÃO CHEGA"
type textarea "x"
type textarea "MAS NÃO CHEGA"
type textarea "x"
type textarea "MAS NÃO CHEGA O"
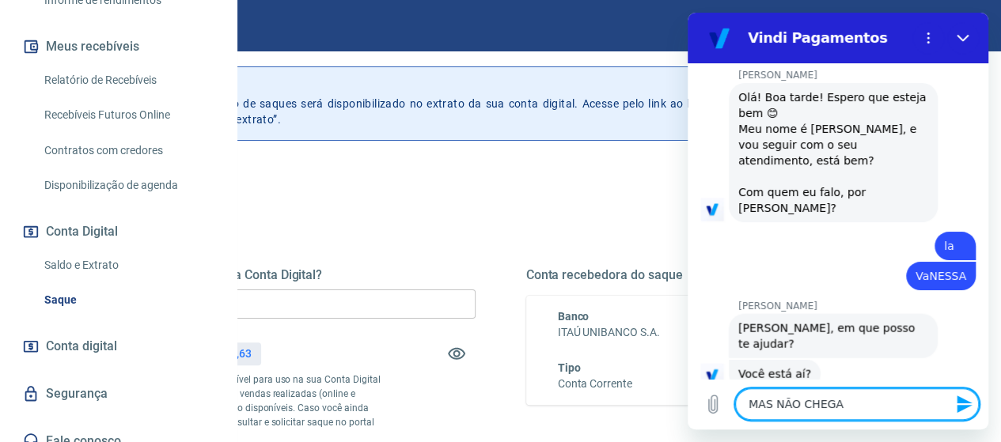
type textarea "x"
type textarea "MAS NÃO CHEGA O"
type textarea "x"
type textarea "MAS NÃO CHEGA O C"
type textarea "x"
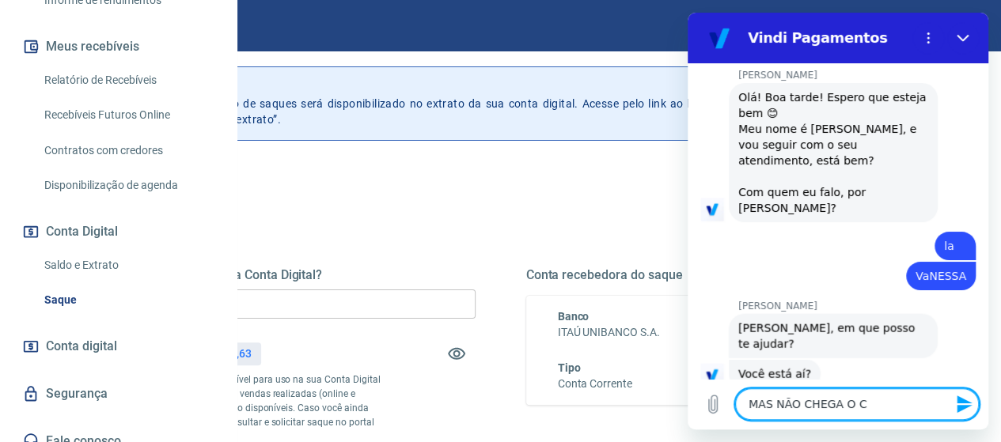
type textarea "MAS NÃO CHEGA O CI"
type textarea "x"
type textarea "MAS NÃO CHEGA O CIG"
type textarea "x"
type textarea "MAS NÃO CHEGA O CIGO"
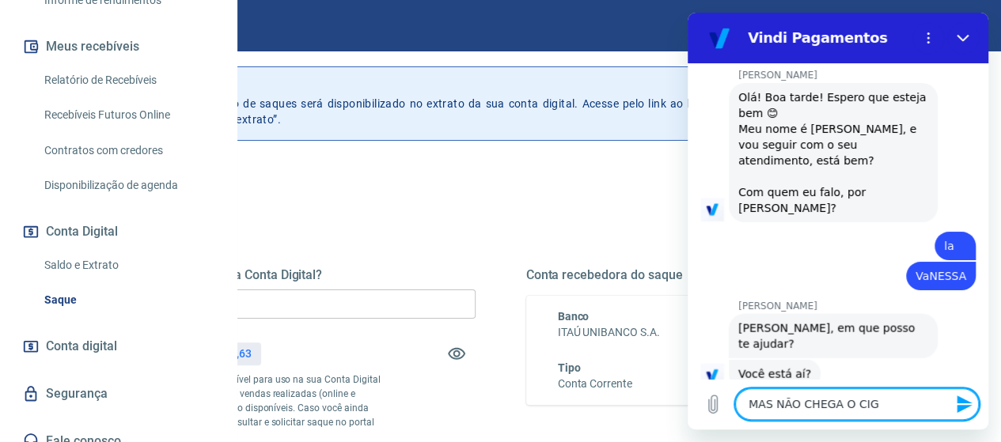
type textarea "x"
type textarea "MAS NÃO CHEGA O CIGO"
type textarea "x"
type textarea "MAS NÃO CHEGA O CIGO"
type textarea "x"
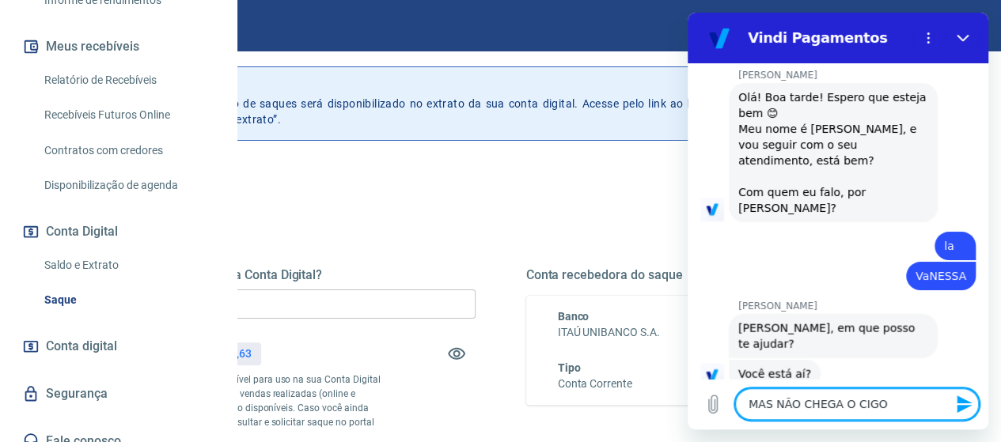
type textarea "MAS NÃO CHEGA O CIG"
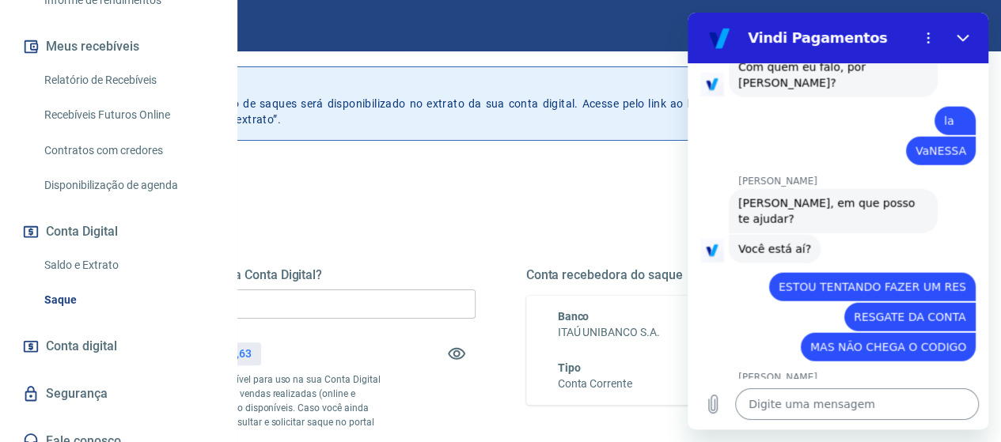
scroll to position [1859, 0]
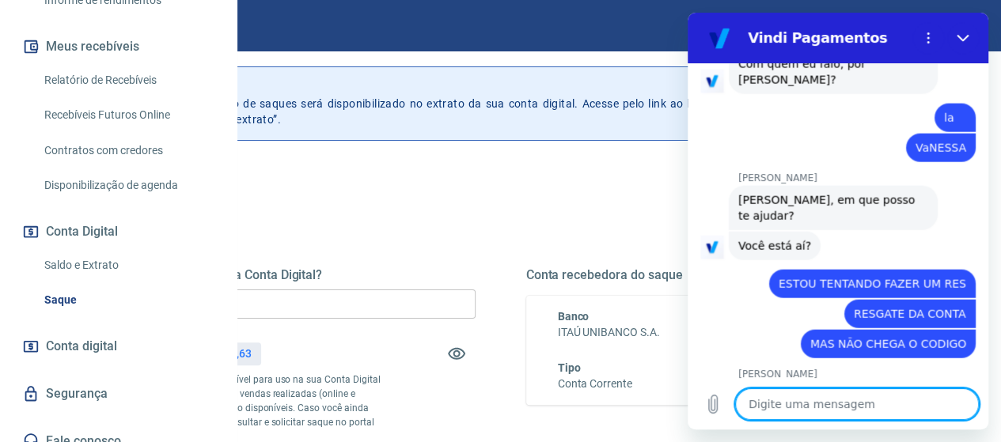
click at [851, 406] on textarea at bounding box center [857, 405] width 244 height 32
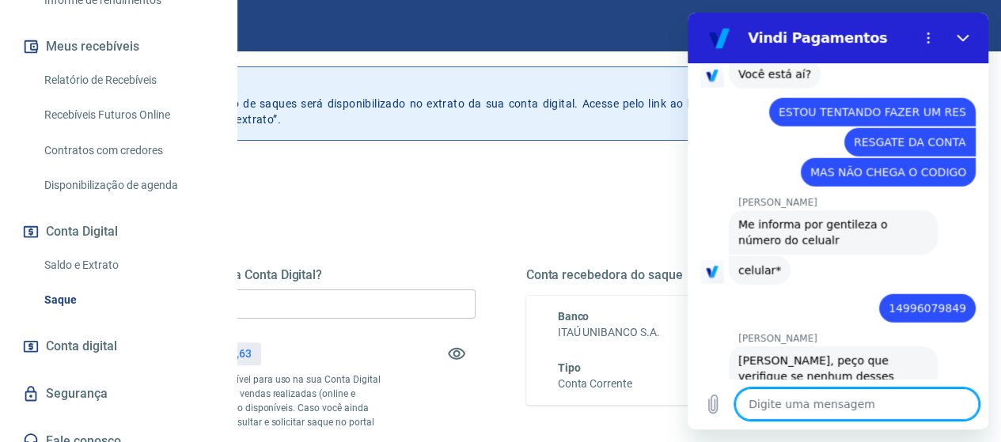
scroll to position [2060, 0]
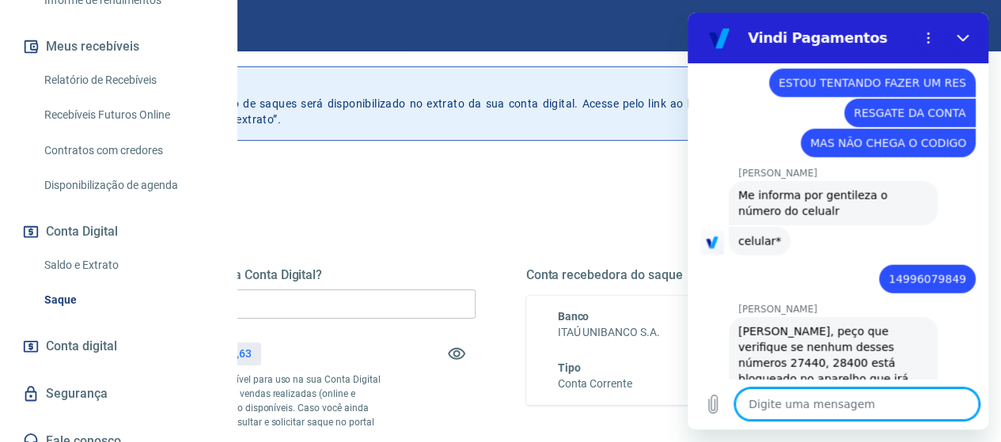
click at [790, 398] on textarea at bounding box center [857, 405] width 244 height 32
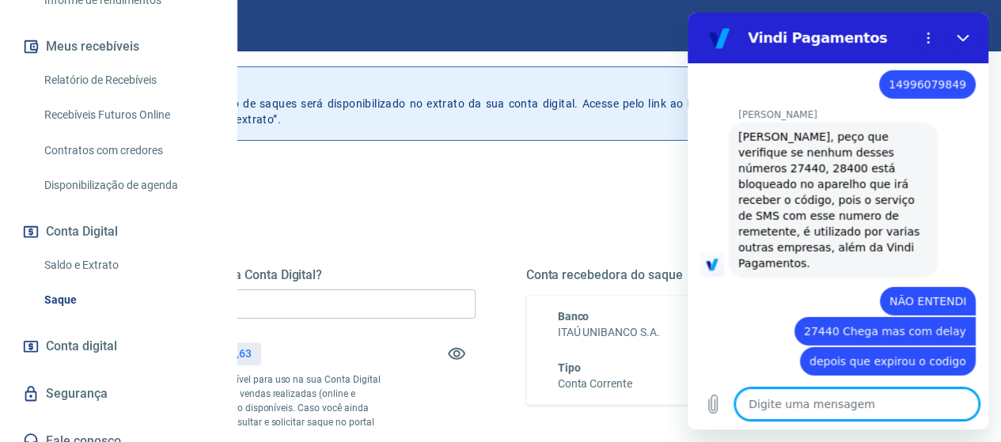
scroll to position [2258, 0]
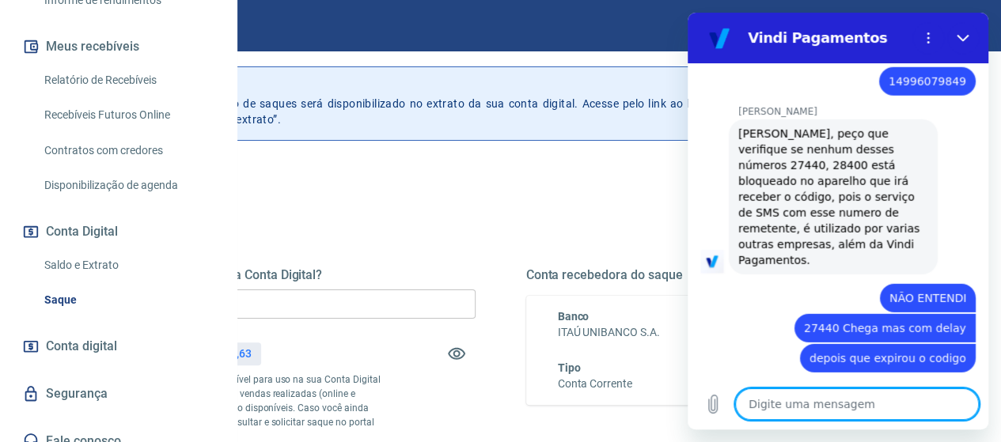
click at [791, 404] on textarea at bounding box center [857, 405] width 244 height 32
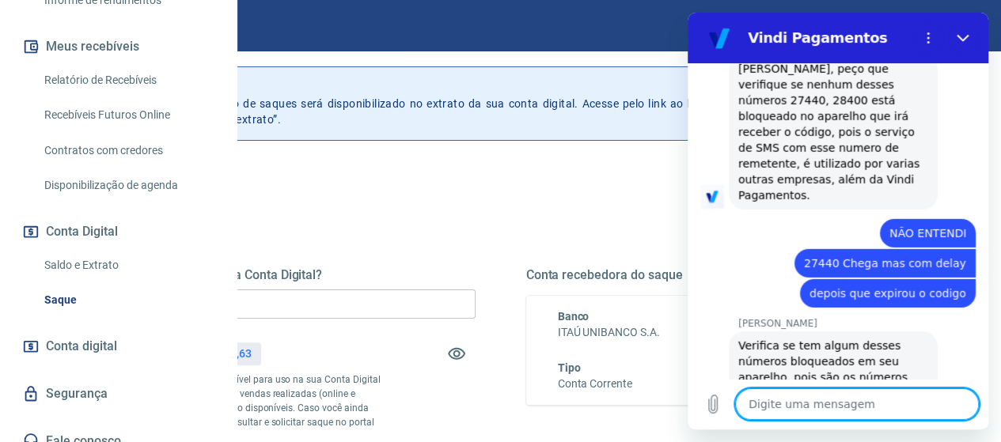
scroll to position [2326, 0]
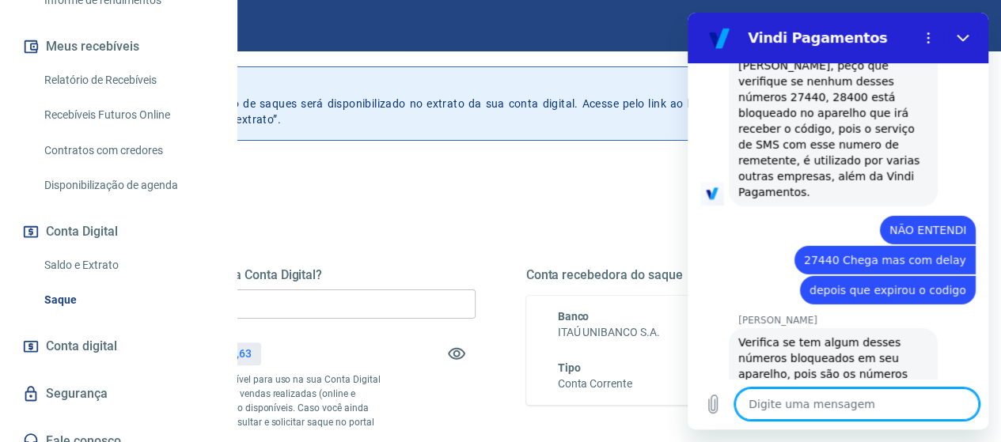
click at [567, 32] on div "Sair" at bounding box center [500, 25] width 1001 height 51
click at [859, 414] on textarea at bounding box center [857, 405] width 244 height 32
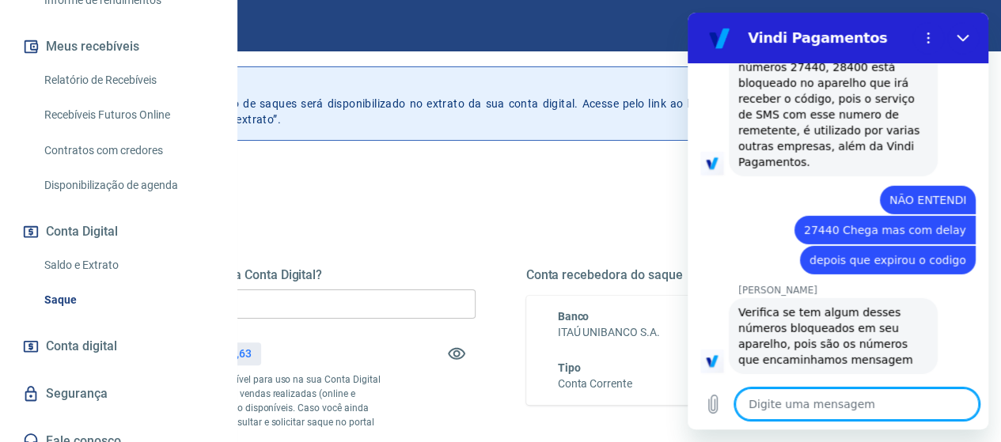
scroll to position [2440, 0]
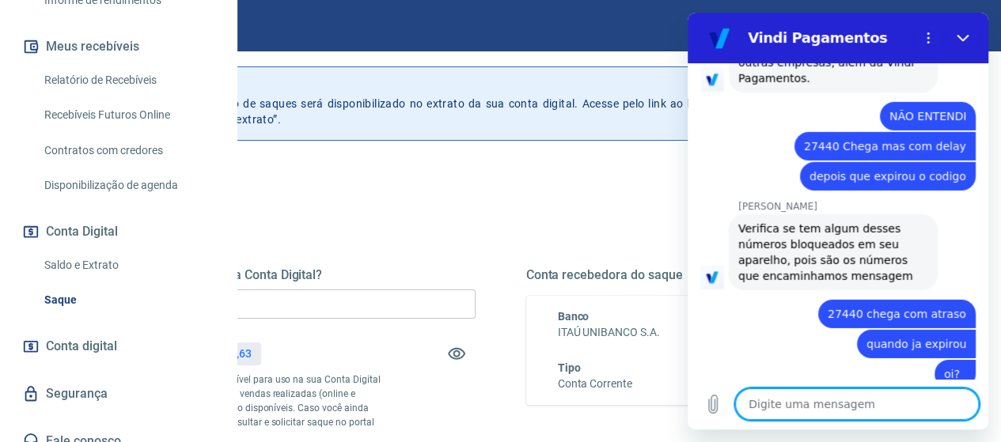
click at [800, 401] on textarea at bounding box center [857, 405] width 244 height 32
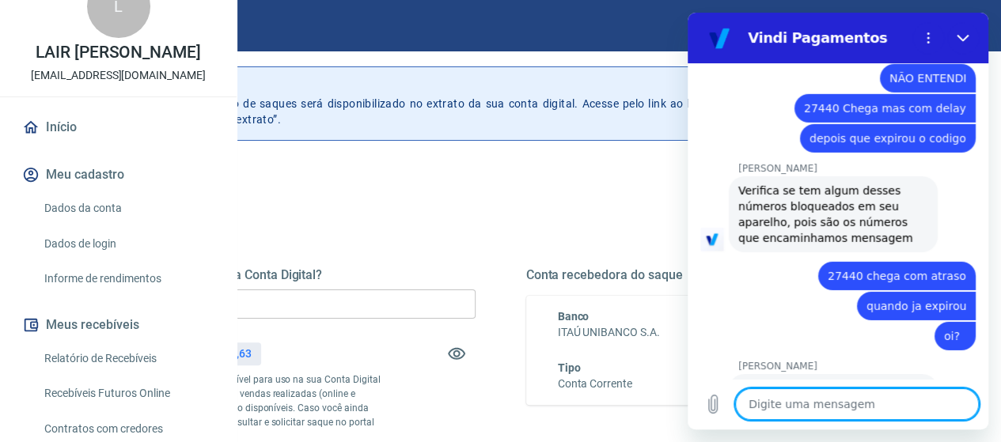
scroll to position [0, 0]
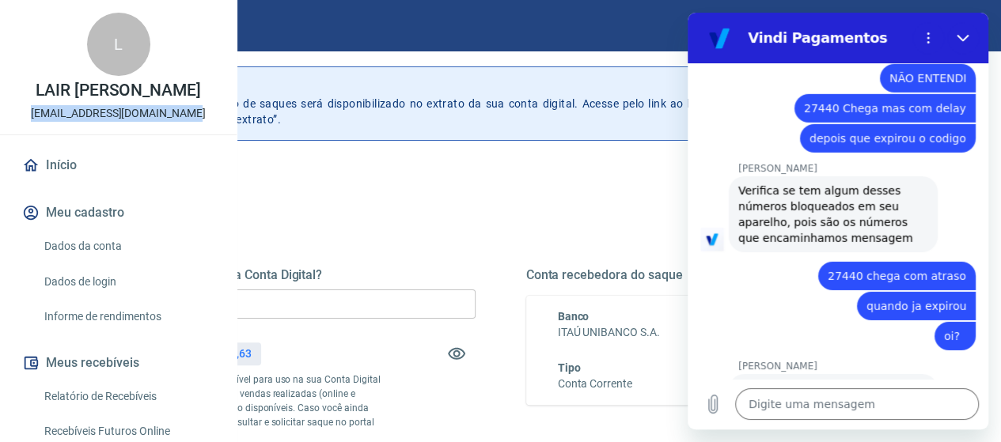
drag, startPoint x: 41, startPoint y: 177, endPoint x: 186, endPoint y: 187, distance: 145.1
click at [186, 135] on div "L LAIR [PERSON_NAME] [EMAIL_ADDRESS][DOMAIN_NAME]" at bounding box center [118, 67] width 237 height 135
copy p "[EMAIL_ADDRESS][DOMAIN_NAME]"
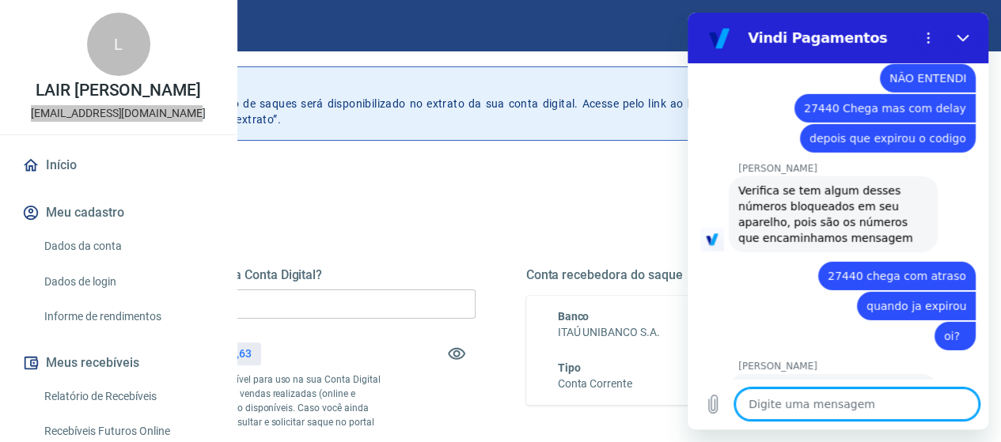
click at [830, 407] on textarea at bounding box center [857, 405] width 244 height 32
paste textarea "[EMAIL_ADDRESS][DOMAIN_NAME]"
click at [971, 402] on icon "Enviar mensagem" at bounding box center [964, 404] width 19 height 19
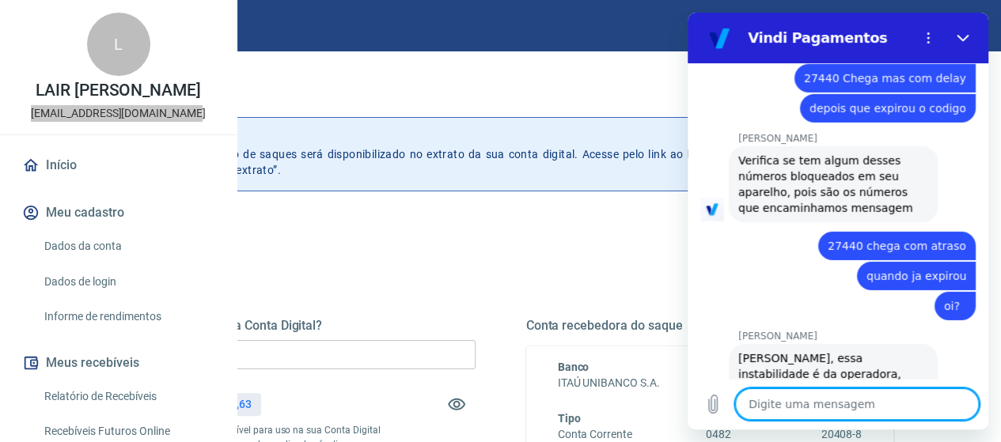
scroll to position [2560, 0]
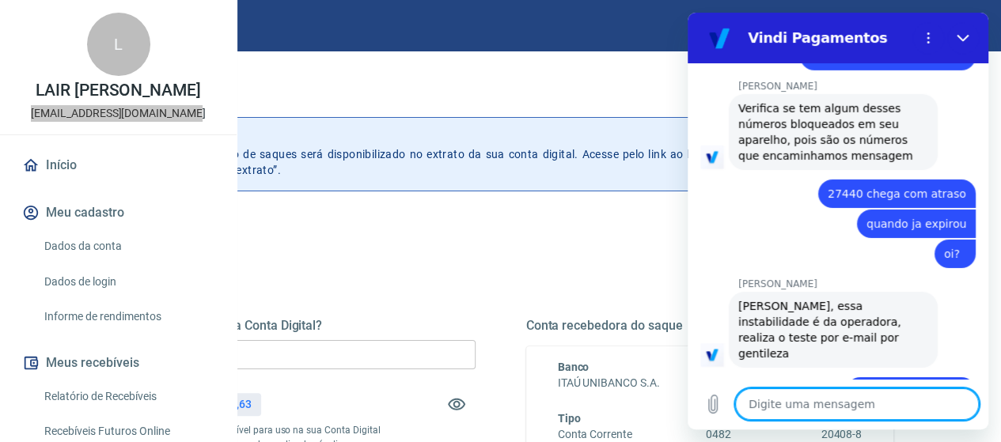
click at [821, 414] on textarea at bounding box center [857, 405] width 244 height 32
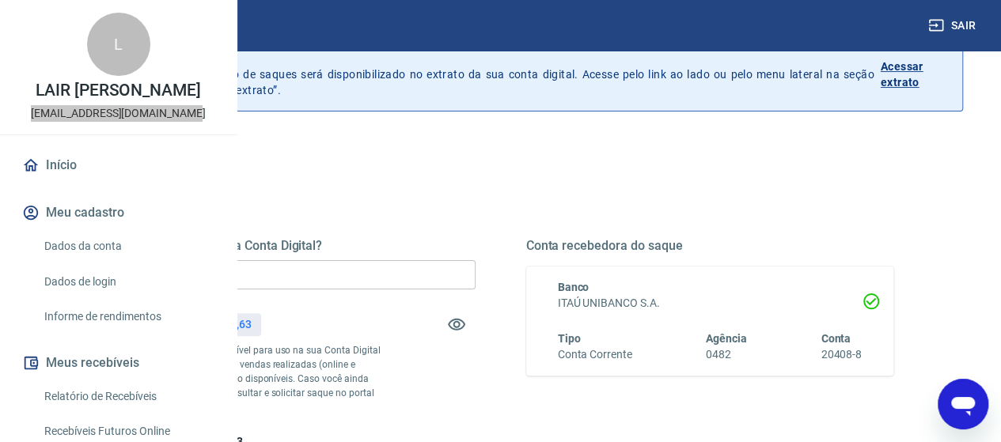
scroll to position [158, 0]
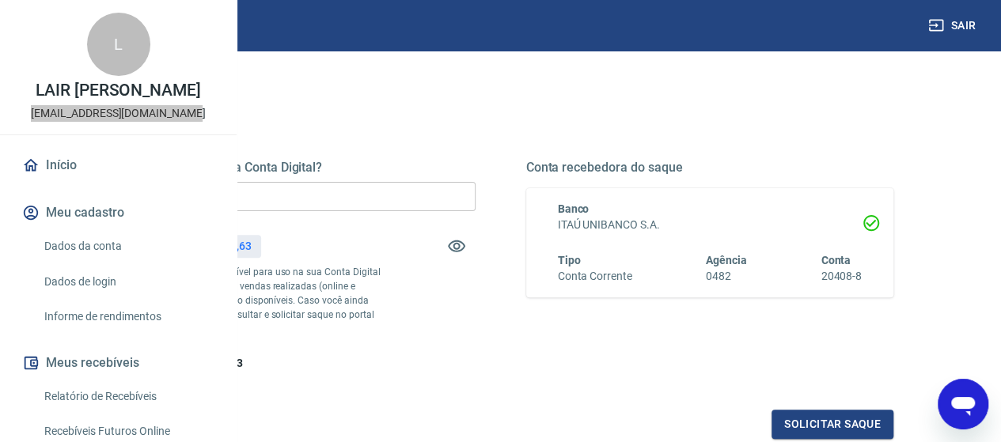
click at [971, 393] on icon "Abrir janela de mensagens" at bounding box center [963, 404] width 28 height 28
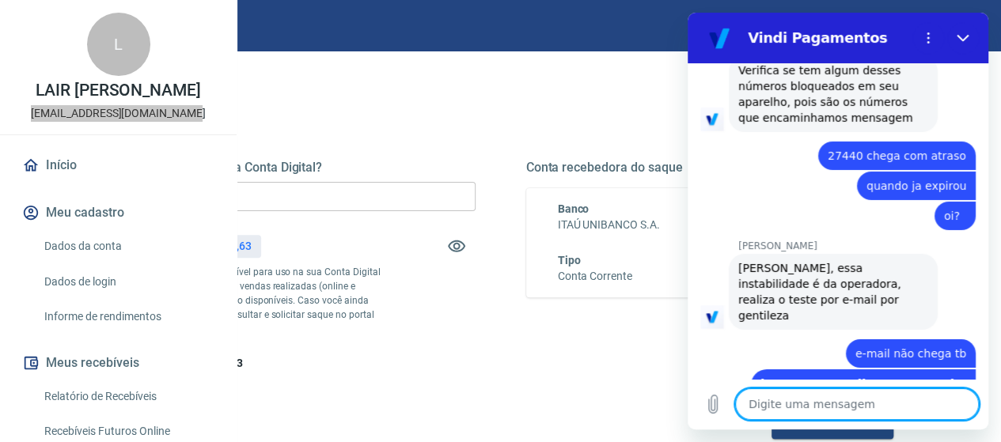
scroll to position [2682, 0]
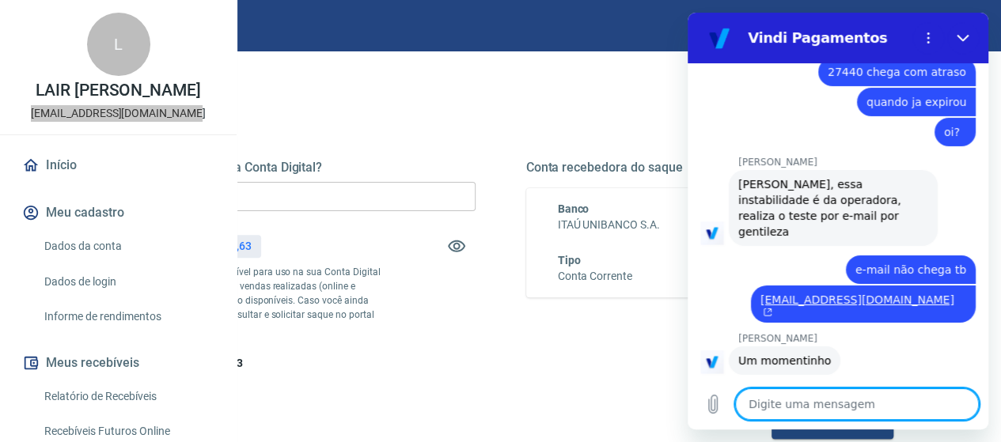
click at [799, 401] on textarea at bounding box center [857, 405] width 244 height 32
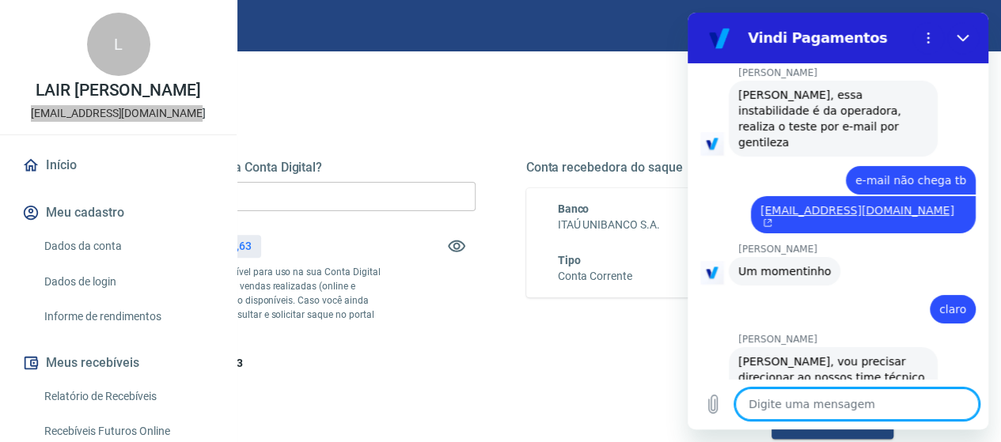
scroll to position [2772, 0]
click at [784, 405] on textarea at bounding box center [857, 405] width 244 height 32
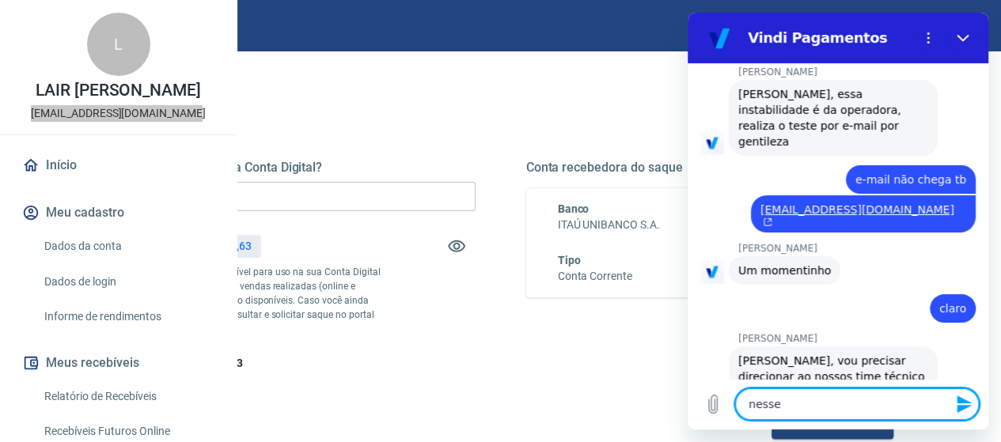
paste textarea "l"
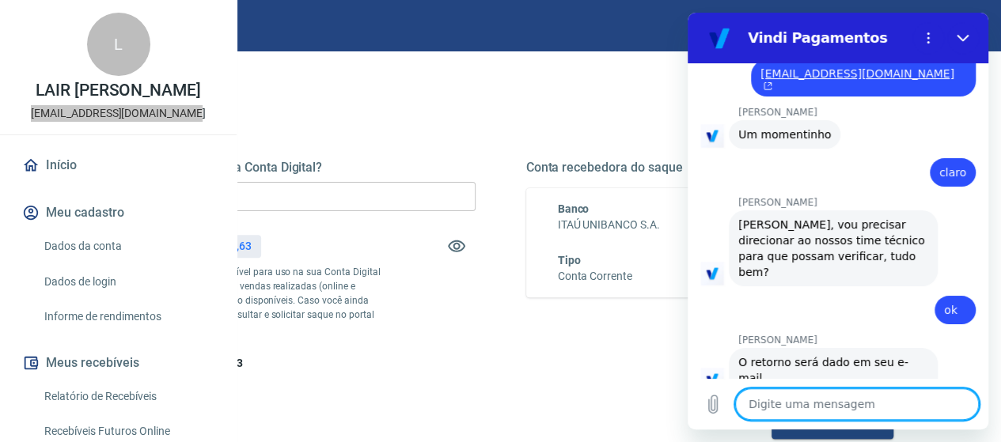
scroll to position [237, 0]
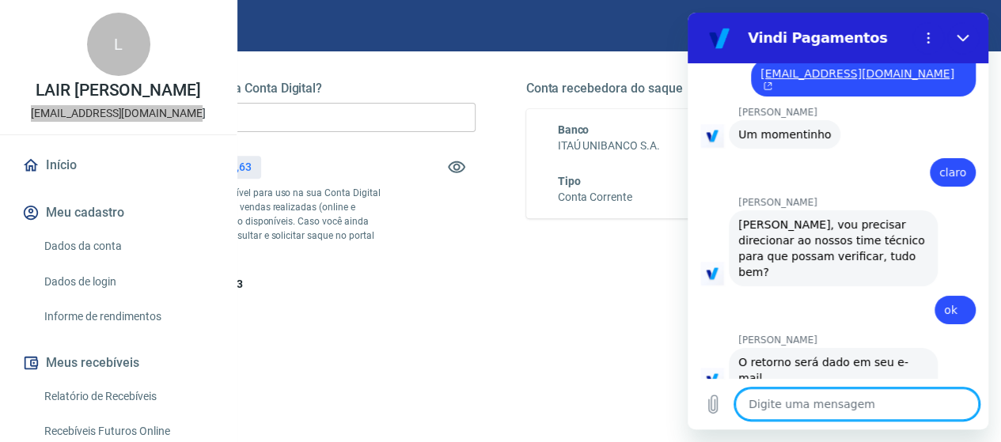
click at [810, 399] on textarea at bounding box center [857, 405] width 244 height 32
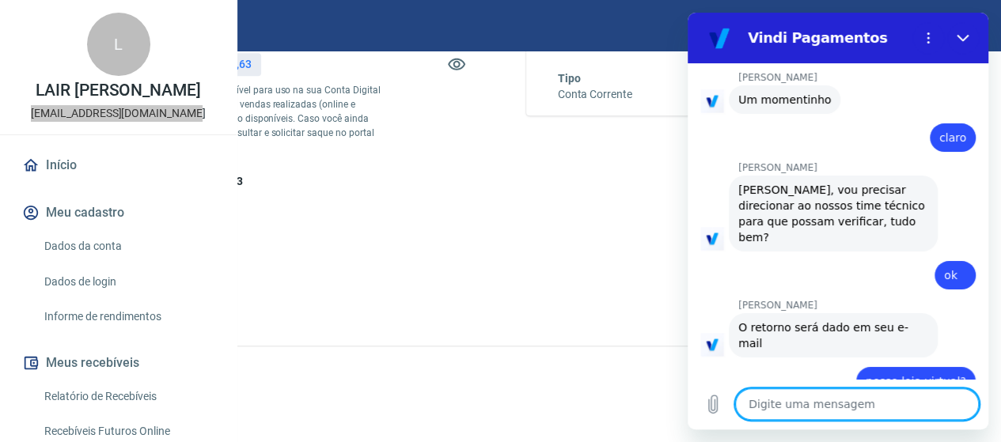
scroll to position [2946, 0]
